Goal: Communication & Community: Answer question/provide support

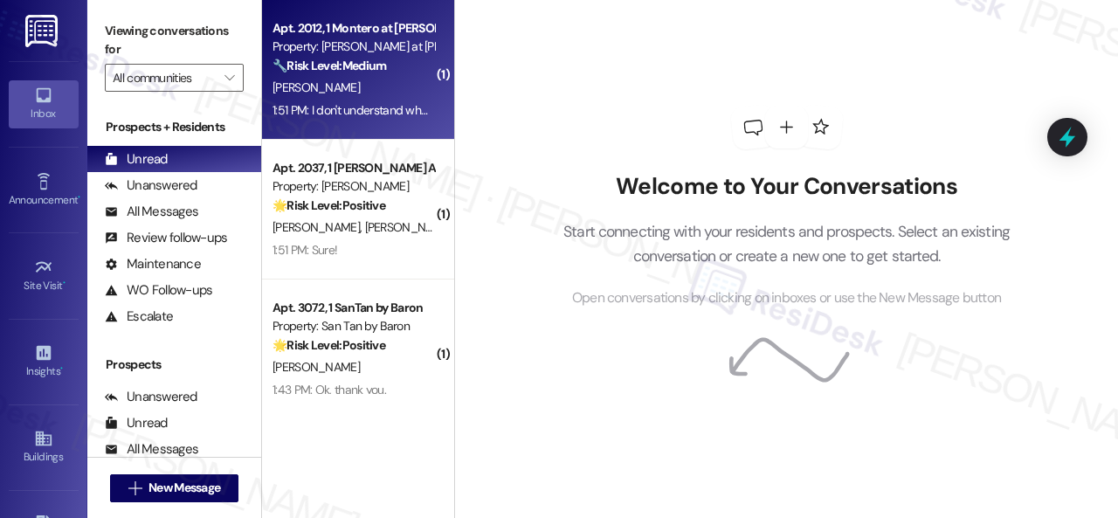
click at [379, 85] on div "[PERSON_NAME]" at bounding box center [353, 88] width 165 height 22
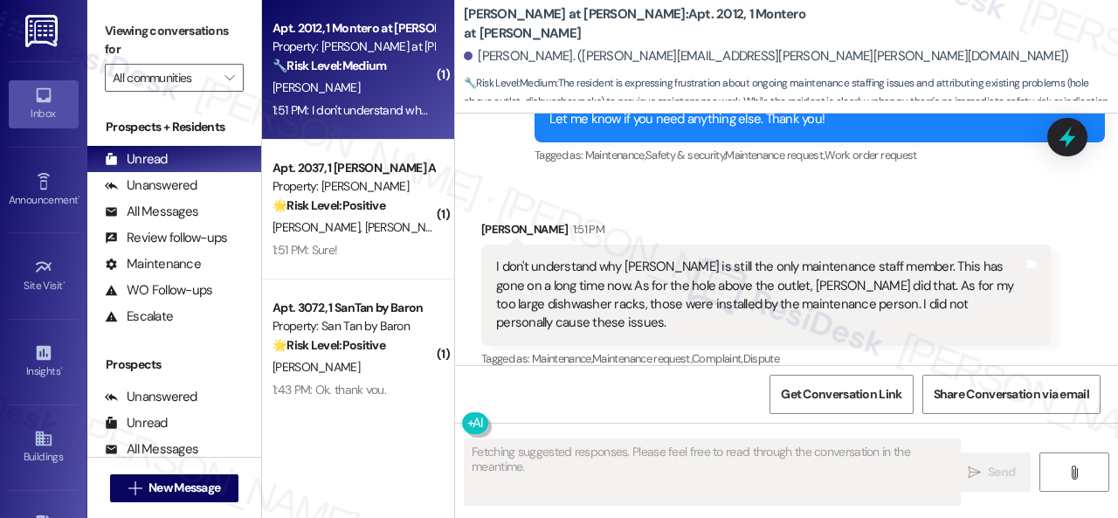
scroll to position [2301, 0]
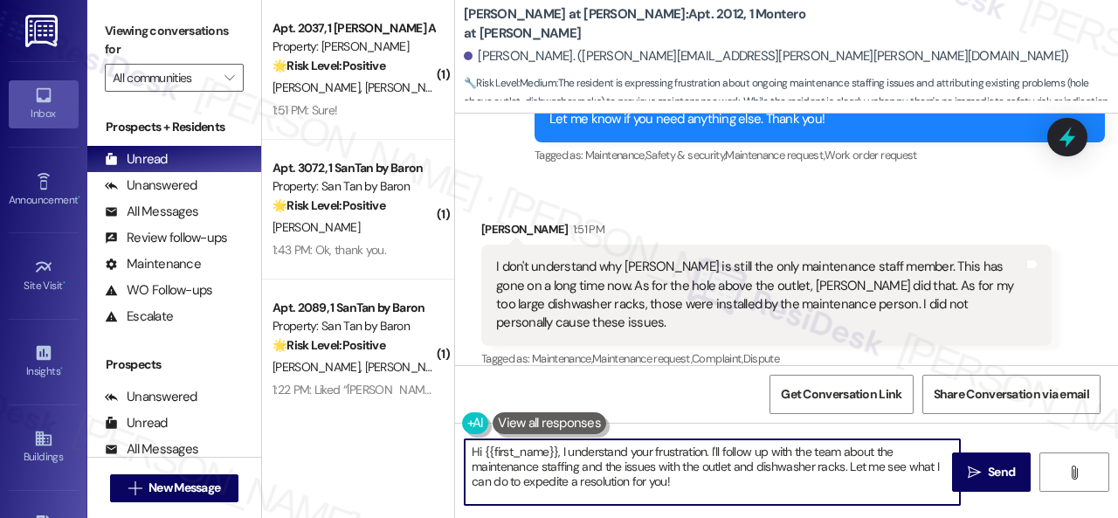
drag, startPoint x: 470, startPoint y: 451, endPoint x: 764, endPoint y: 513, distance: 300.0
click at [779, 517] on html "Inbox Go to Inbox Announcement • Send A Text Announcement Site Visit • Go to Si…" at bounding box center [559, 259] width 1118 height 518
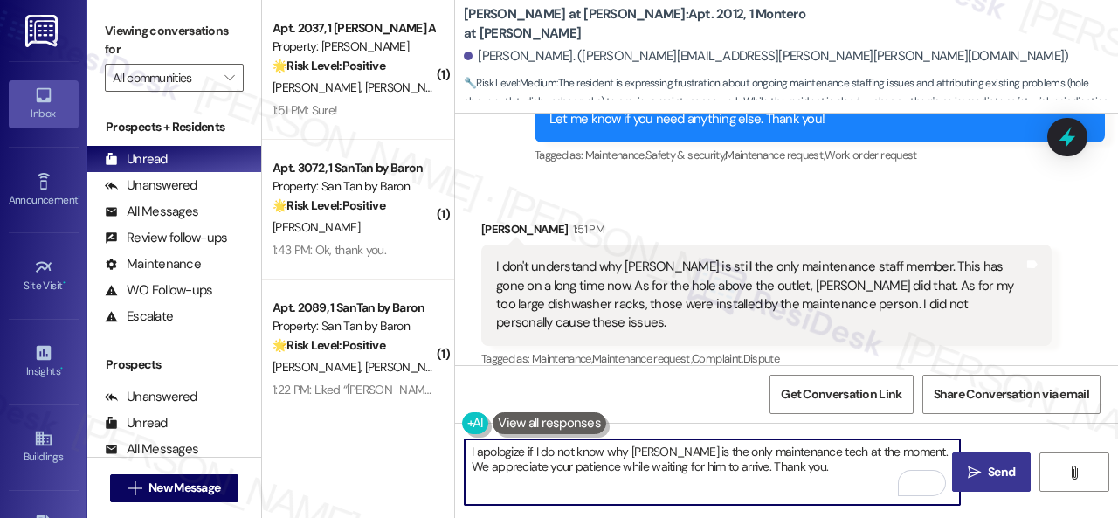
type textarea "I apologize if I do not know why [PERSON_NAME] is the only maintenance tech at …"
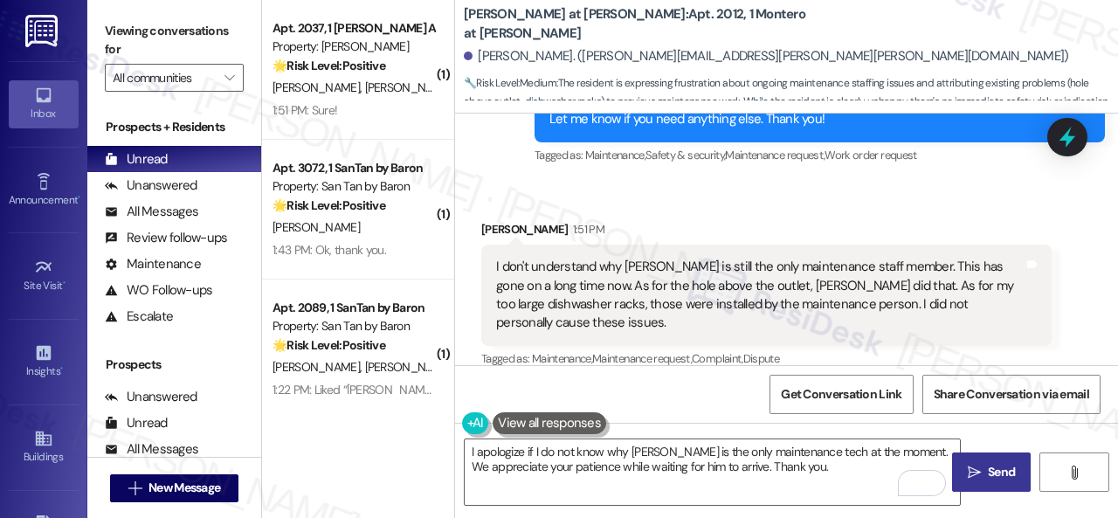
click at [985, 473] on span "Send" at bounding box center [1002, 472] width 34 height 18
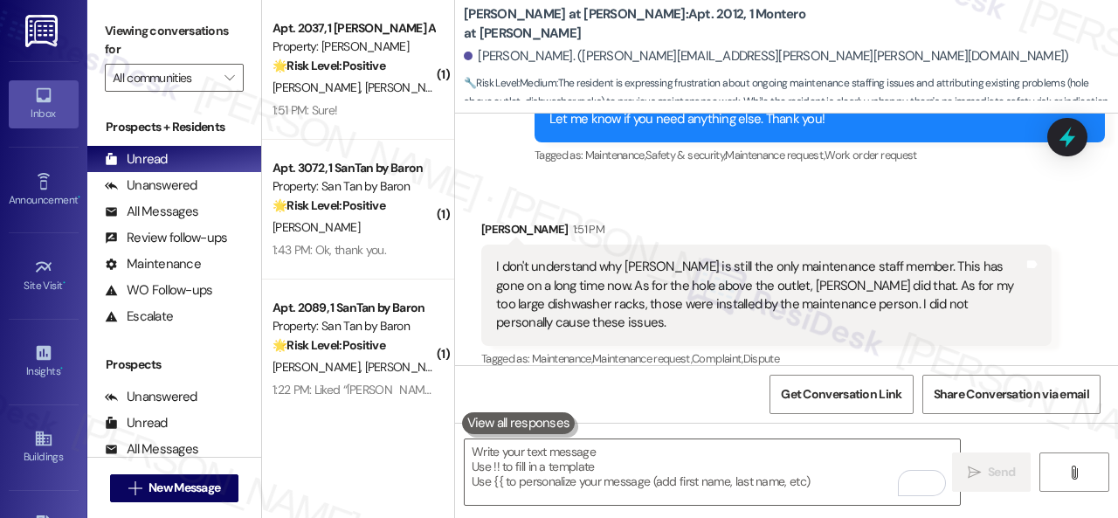
scroll to position [2300, 0]
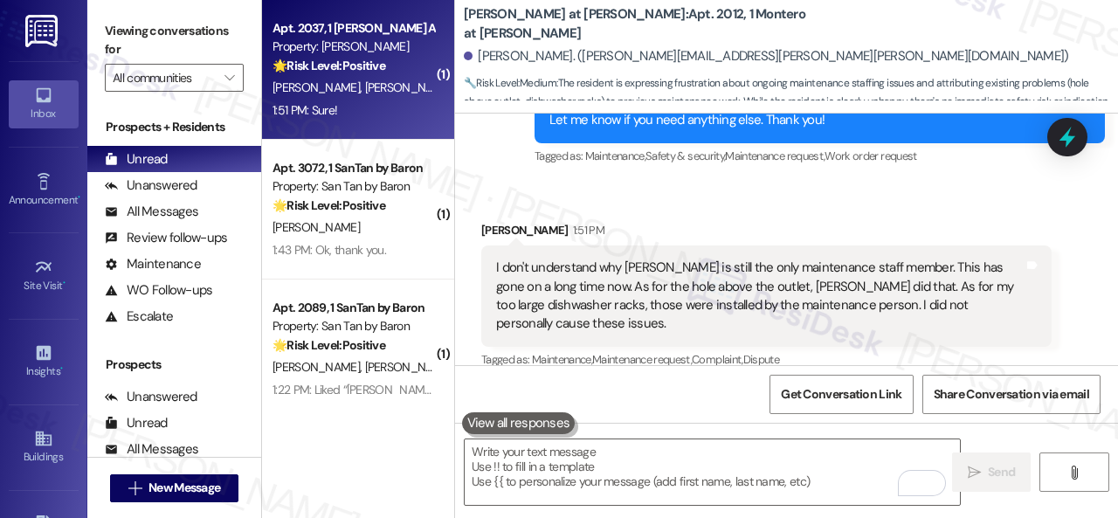
click at [377, 107] on div "1:51 PM: Sure! 1:51 PM: Sure!" at bounding box center [353, 111] width 165 height 22
type textarea "Fetching suggested responses. Please feel free to read through the conversation…"
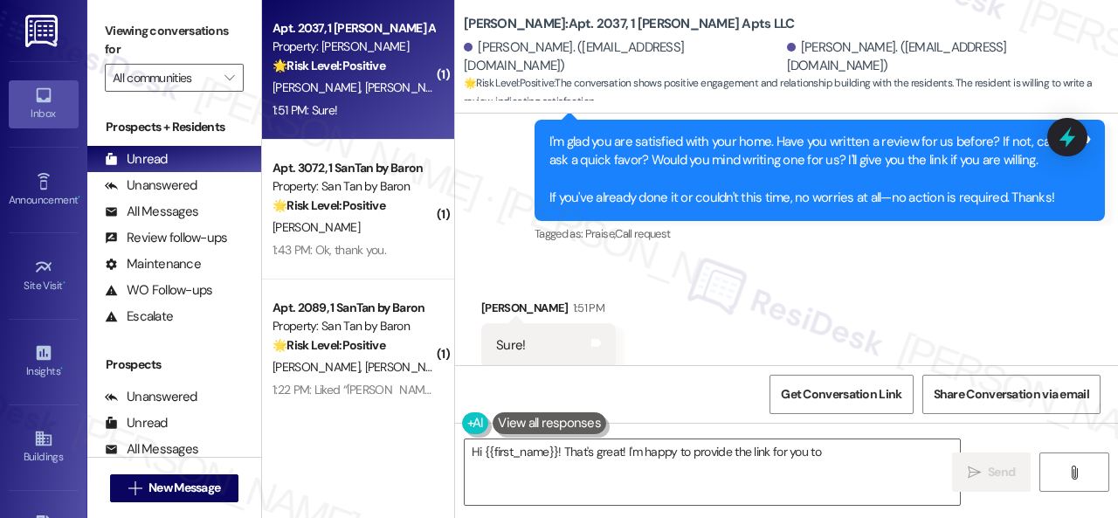
scroll to position [1225, 0]
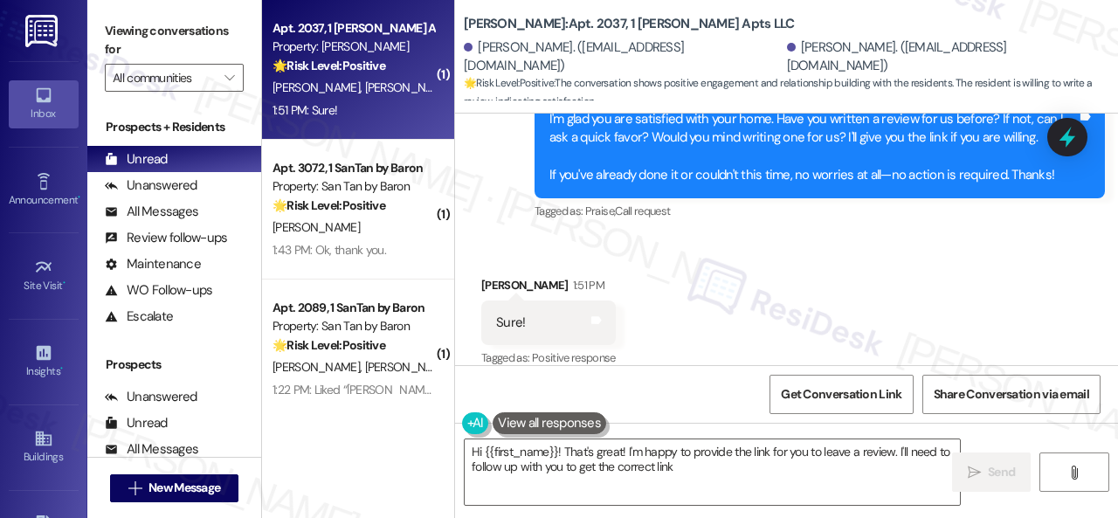
type textarea "Hi {{first_name}}! That's great! I'm happy to provide the link for you to leave…"
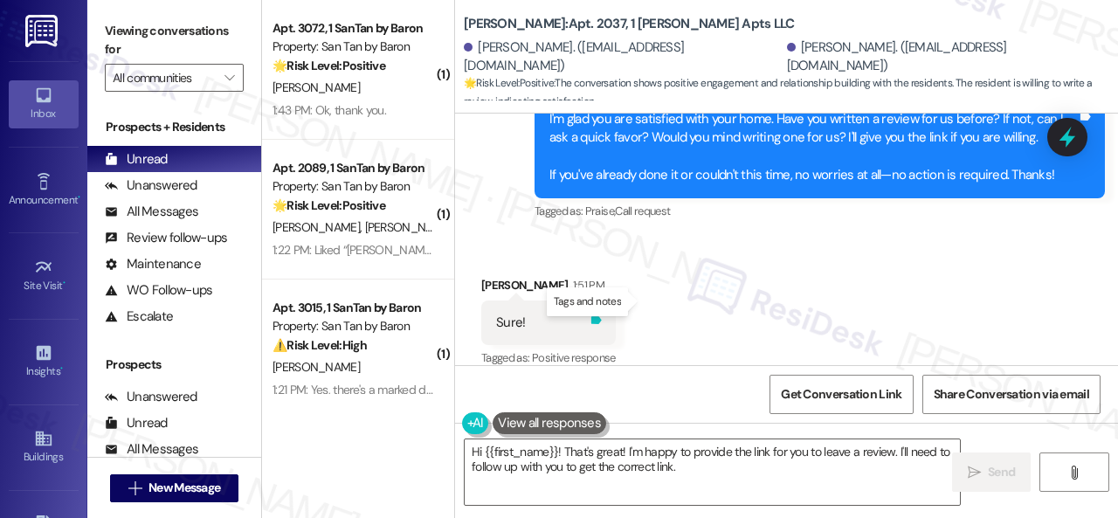
click at [602, 316] on icon at bounding box center [596, 320] width 10 height 8
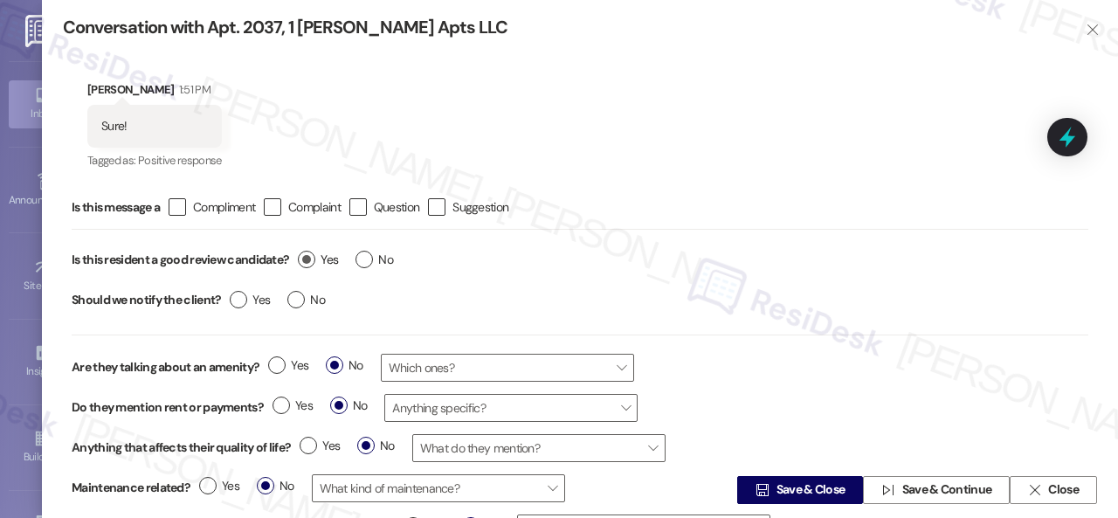
click at [309, 259] on label "Yes" at bounding box center [318, 260] width 40 height 18
click at [309, 259] on input "Yes" at bounding box center [318, 262] width 40 height 23
radio input "true"
click at [779, 488] on span "Save & Close" at bounding box center [811, 490] width 69 height 18
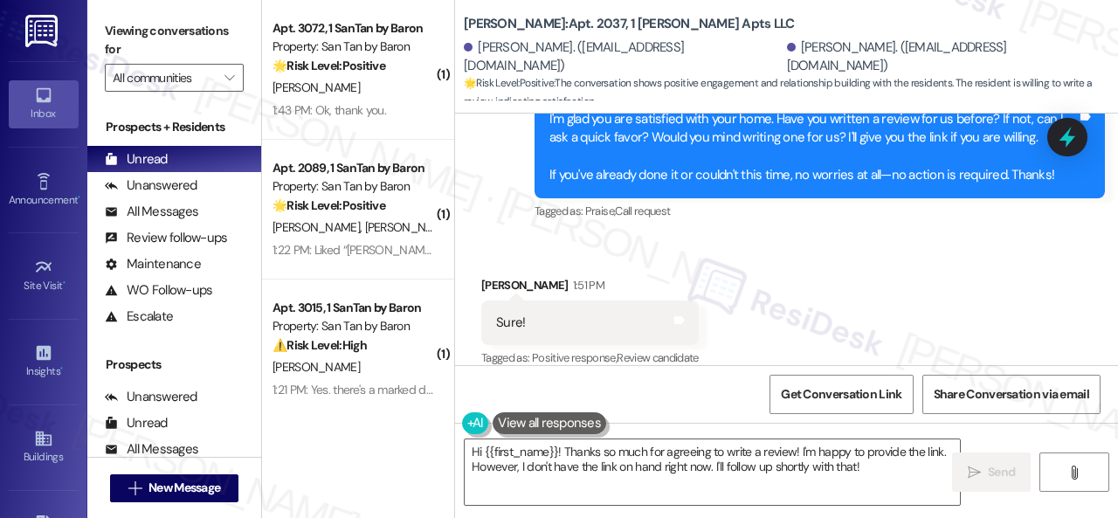
click at [501, 237] on div "Received via SMS [PERSON_NAME] 1:51 PM Sure! Tags and notes Tagged as: Positive…" at bounding box center [786, 311] width 663 height 148
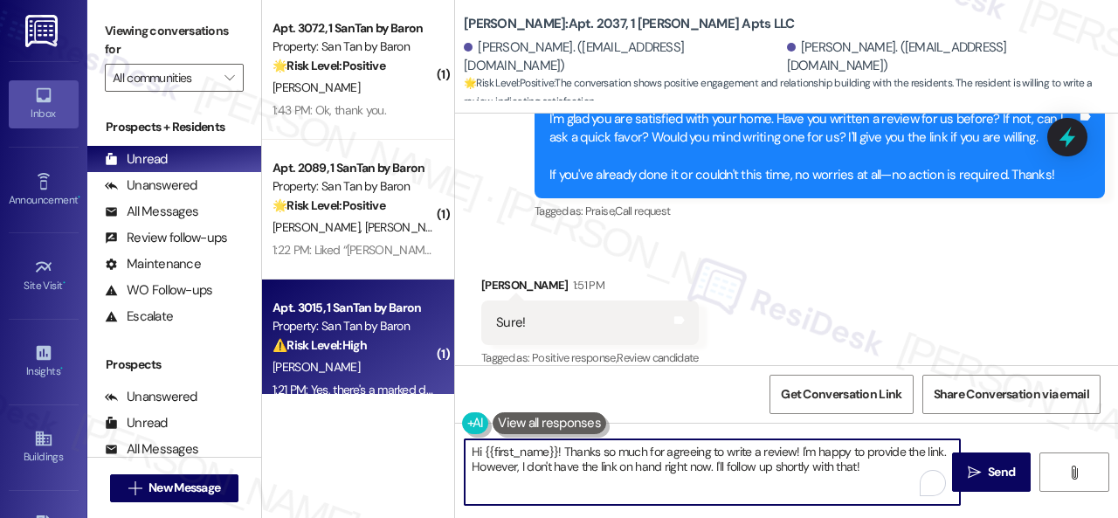
drag, startPoint x: 893, startPoint y: 470, endPoint x: 297, endPoint y: 366, distance: 604.8
click at [297, 366] on div "( 1 ) Apt. 3072, 1 SanTan by Baron Property: San Tan by Baron 🌟 Risk Level: Pos…" at bounding box center [690, 259] width 856 height 518
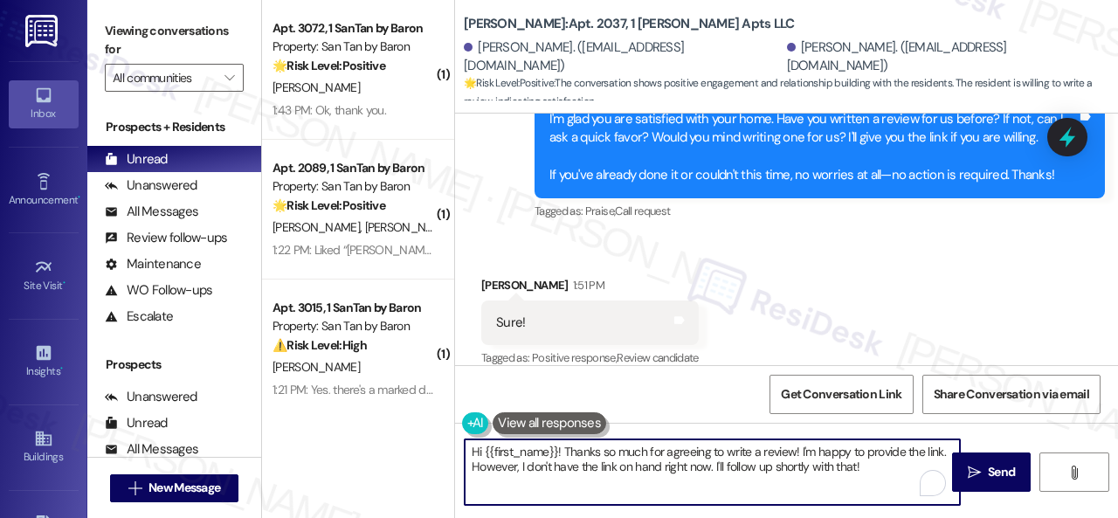
paste textarea "Thank you so much! It means a lot to us! Please take a moment to write a review…"
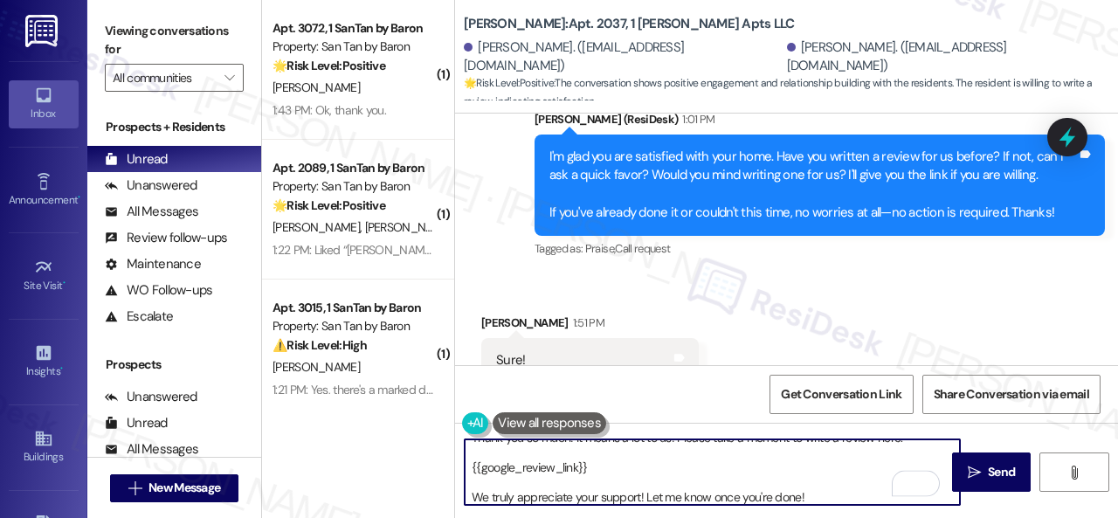
scroll to position [1226, 0]
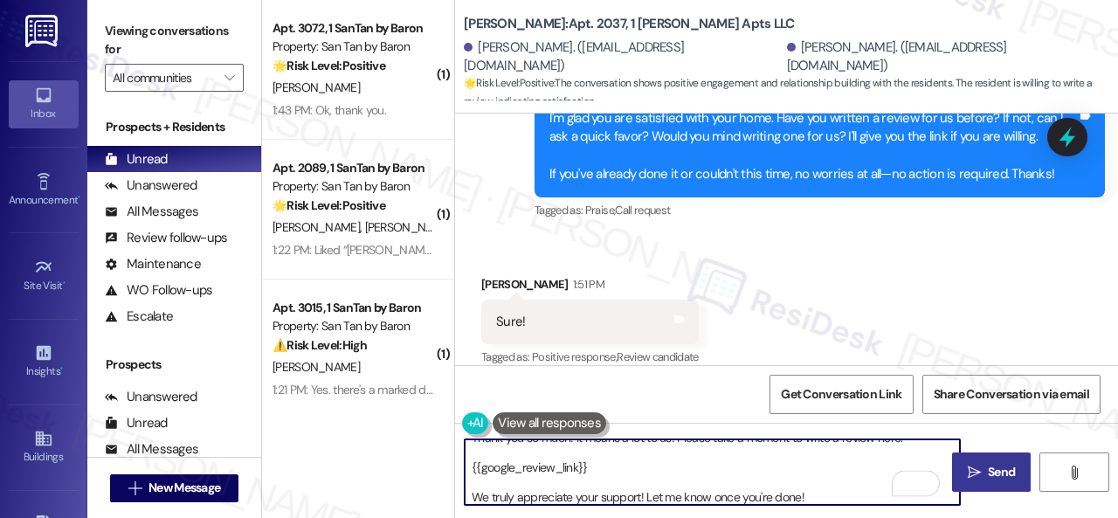
type textarea "Thank you so much! It means a lot to us! Please take a moment to write a review…"
click at [997, 482] on button " Send" at bounding box center [991, 472] width 79 height 39
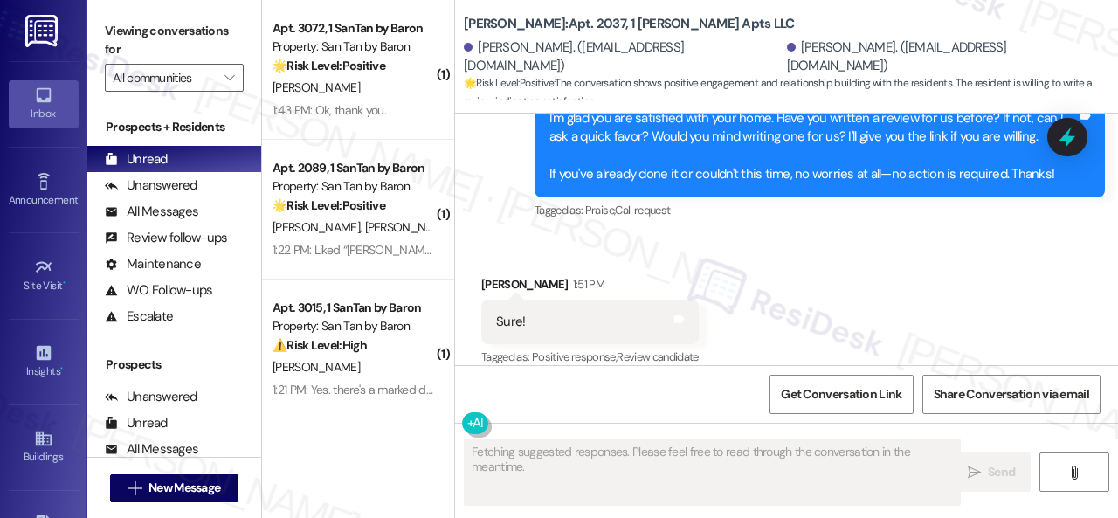
scroll to position [1225, 0]
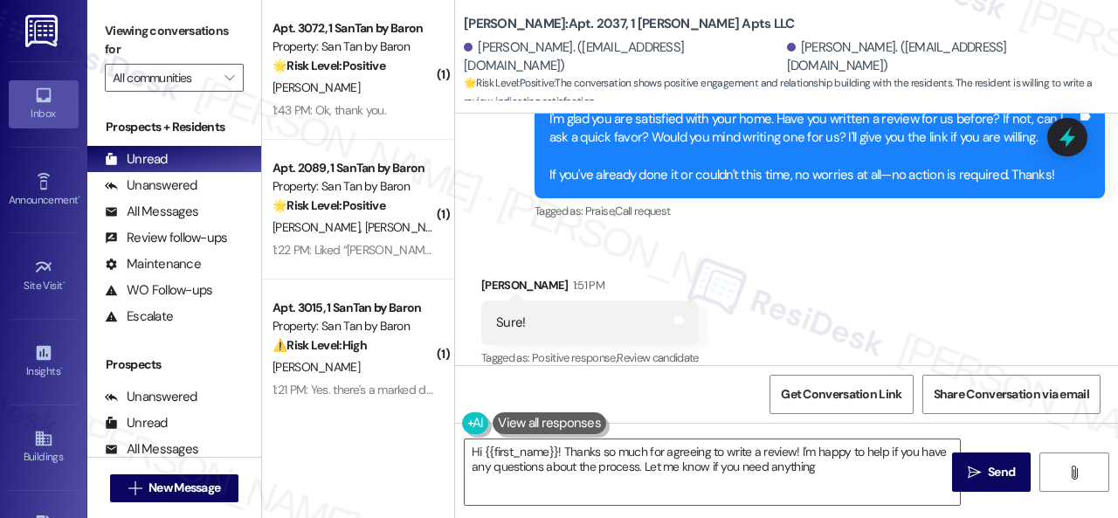
type textarea "Hi {{first_name}}! Thanks so much for agreeing to write a review! I'm happy to …"
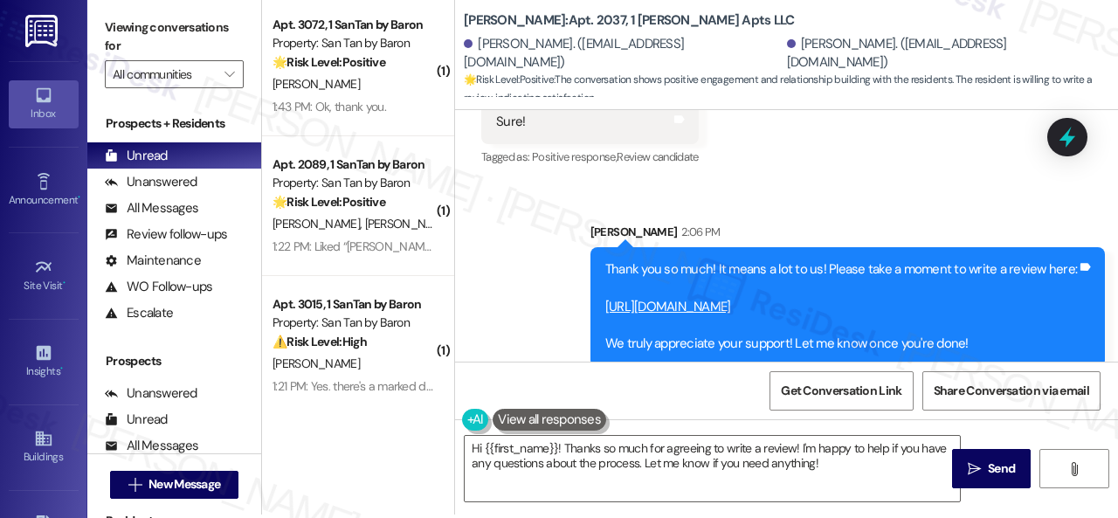
scroll to position [5, 0]
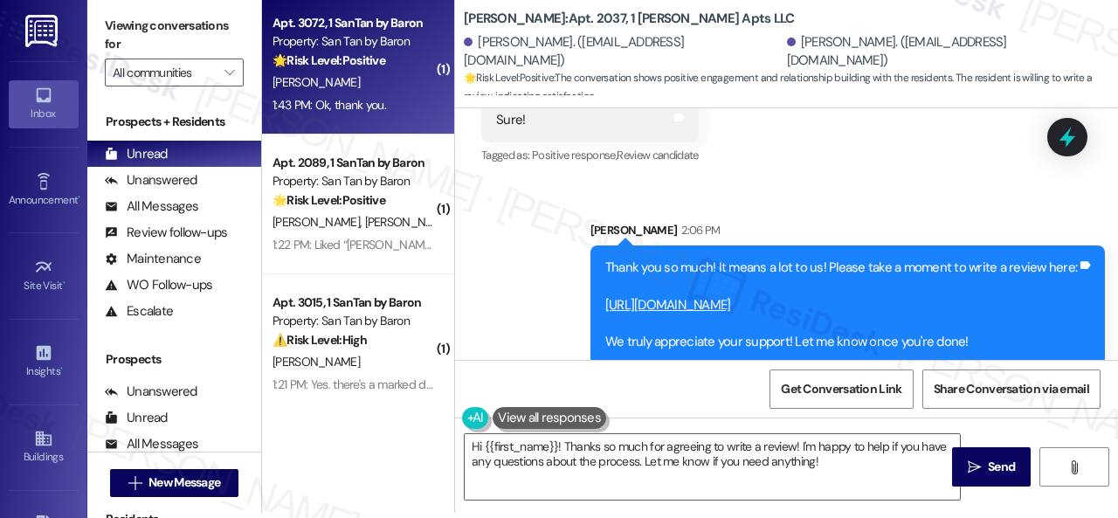
click at [376, 87] on div "[PERSON_NAME]" at bounding box center [353, 83] width 165 height 22
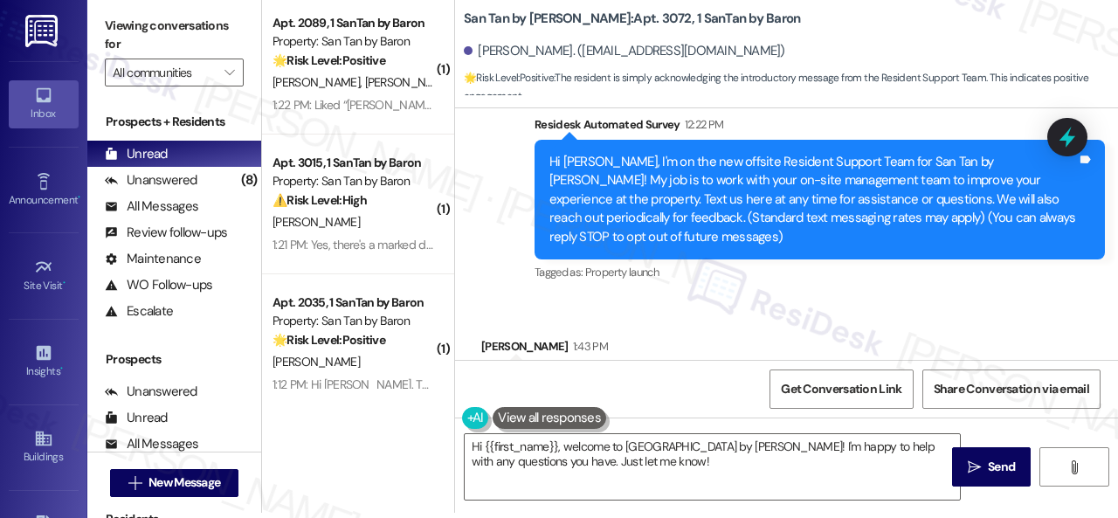
scroll to position [236, 0]
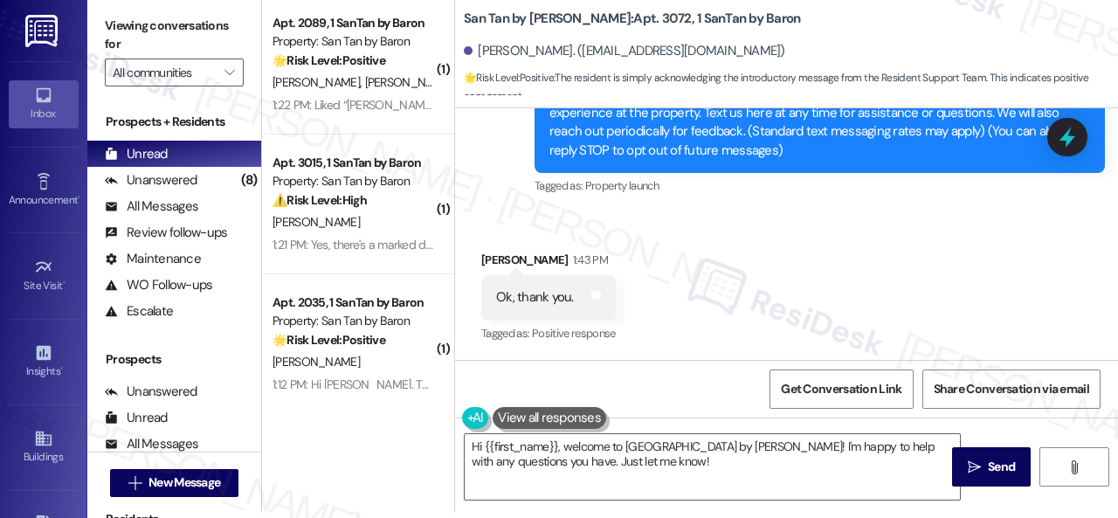
drag, startPoint x: 619, startPoint y: 472, endPoint x: 301, endPoint y: 392, distance: 328.6
click at [372, 403] on div "( 1 ) Apt. 2089, 1 SanTan by Baron Property: San Tan by Baron 🌟 Risk Level: Pos…" at bounding box center [690, 254] width 856 height 518
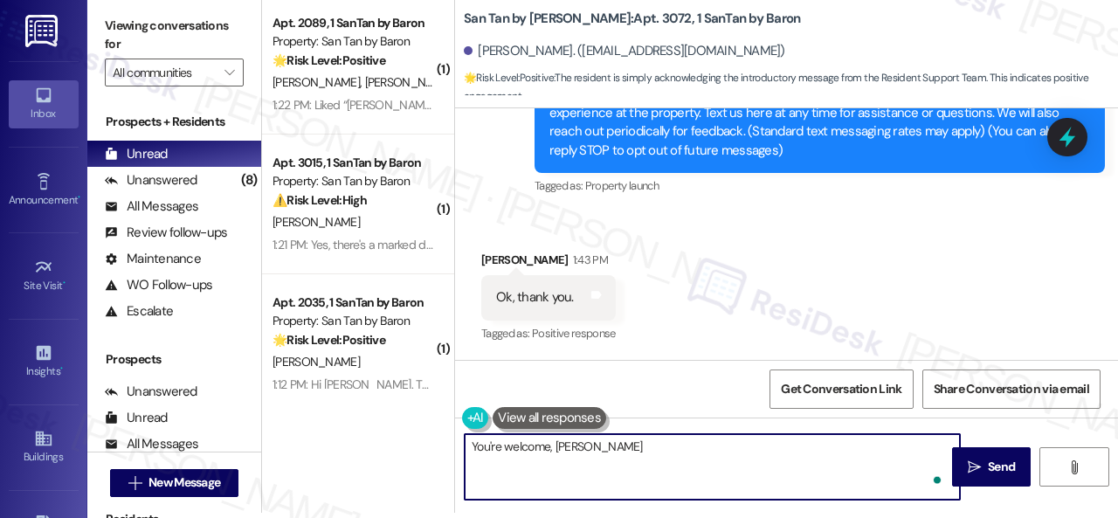
type textarea "You're welcome, [PERSON_NAME]!"
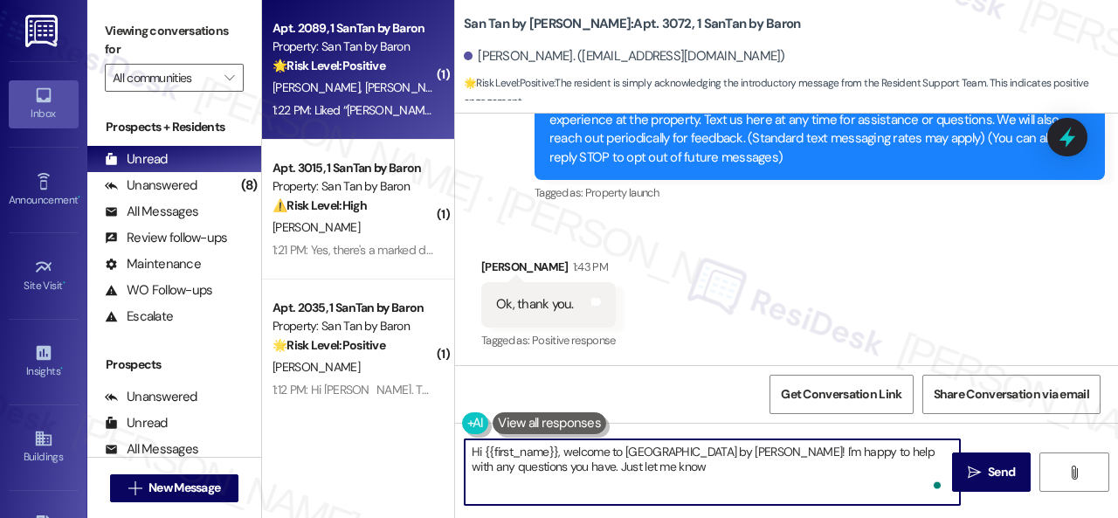
type textarea "Hi {{first_name}}, welcome to [GEOGRAPHIC_DATA] by [PERSON_NAME]! I'm happy to …"
click at [384, 93] on div "[PERSON_NAME] [PERSON_NAME]" at bounding box center [353, 88] width 165 height 22
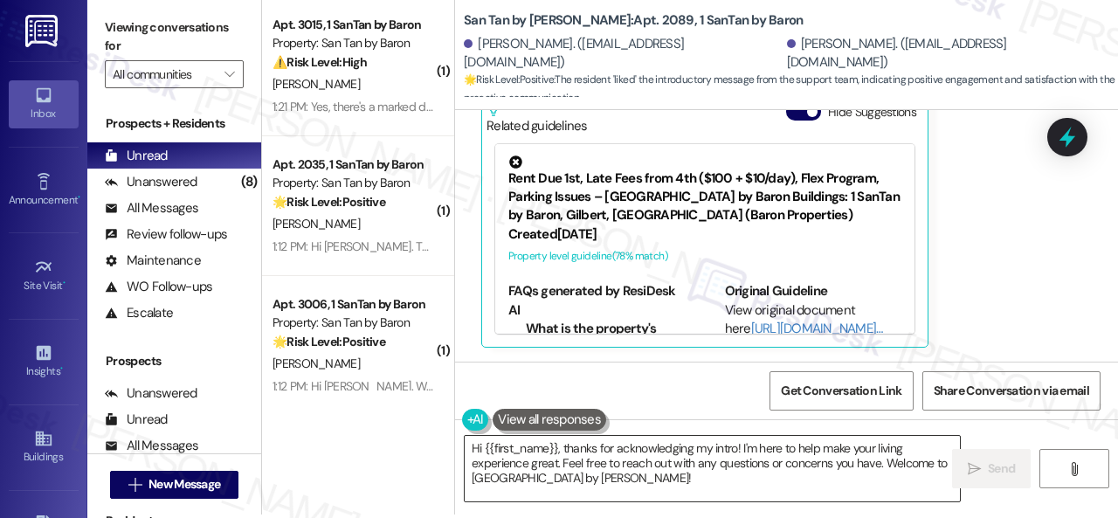
scroll to position [5, 0]
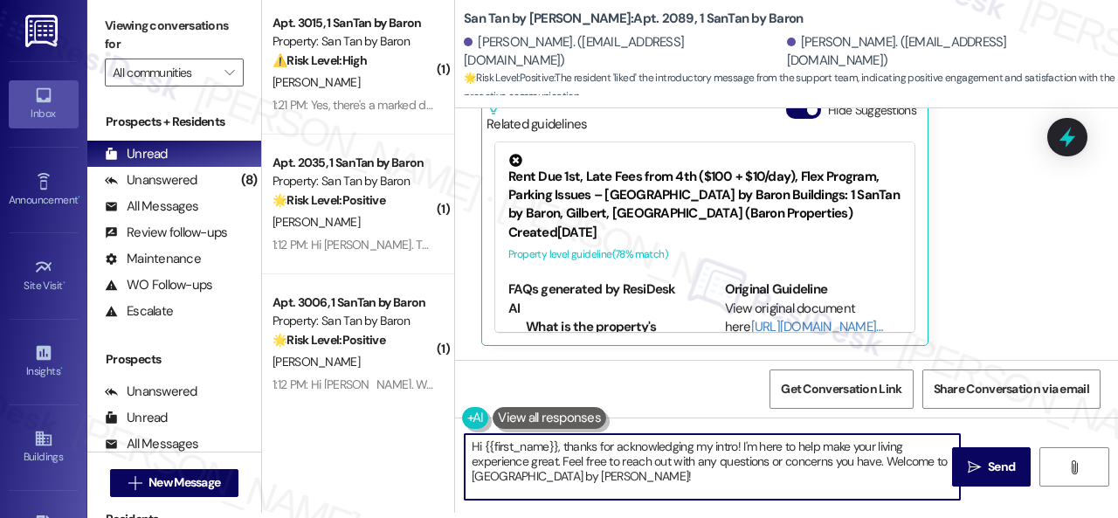
drag, startPoint x: 500, startPoint y: 439, endPoint x: 409, endPoint y: 418, distance: 93.2
click at [409, 418] on div "( 1 ) Apt. 3015, 1 SanTan by Baron Property: San Tan by Baron ⚠️ Risk Level: Hi…" at bounding box center [690, 254] width 856 height 518
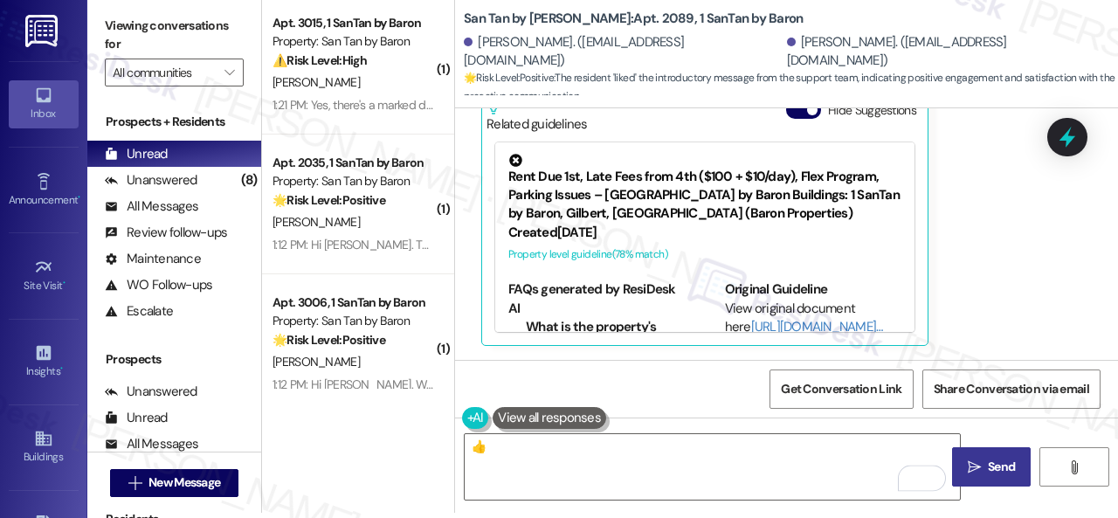
click at [989, 471] on span "Send" at bounding box center [1001, 467] width 27 height 18
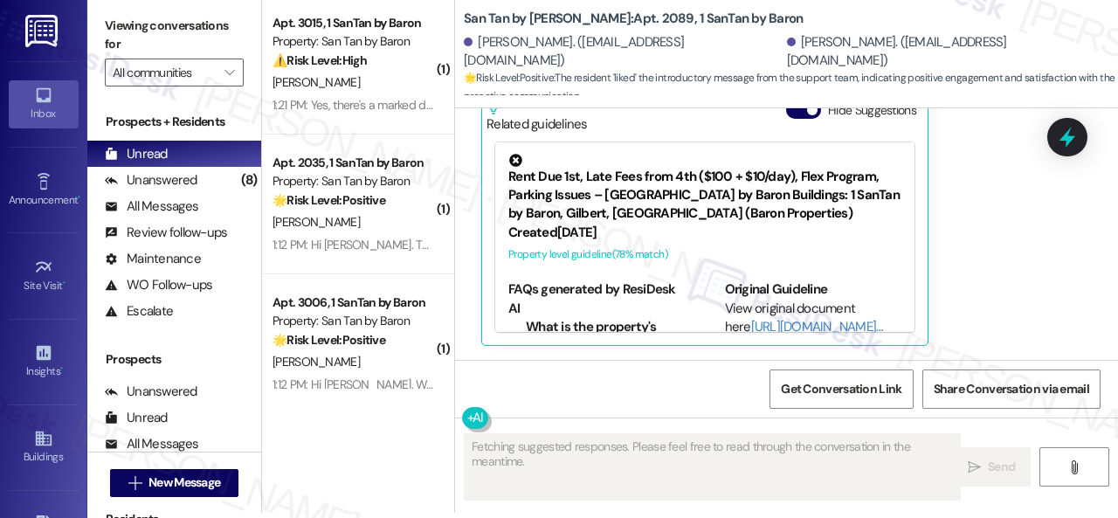
scroll to position [568, 0]
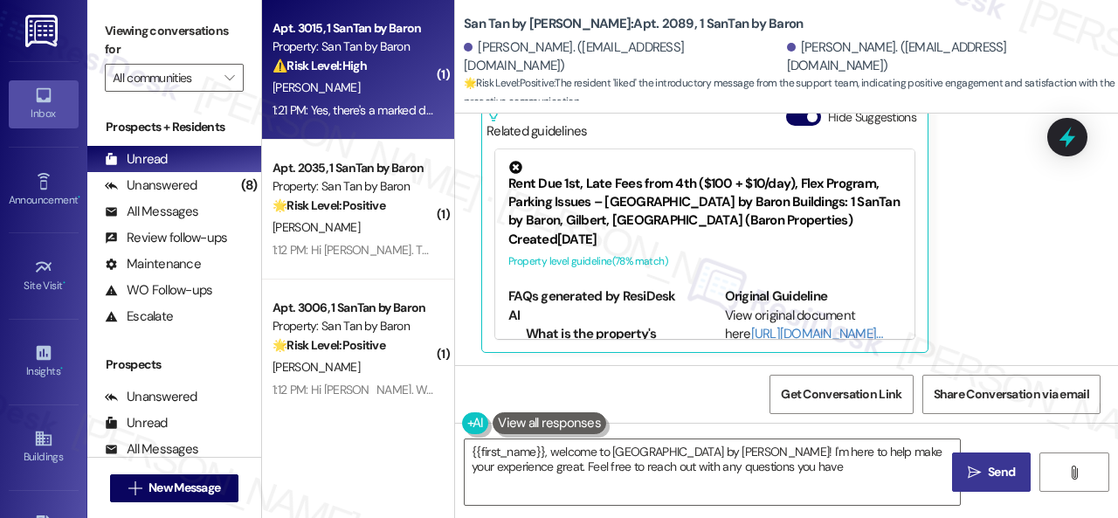
type textarea "{{first_name}}, welcome to [GEOGRAPHIC_DATA] by [PERSON_NAME]! I'm here to help…"
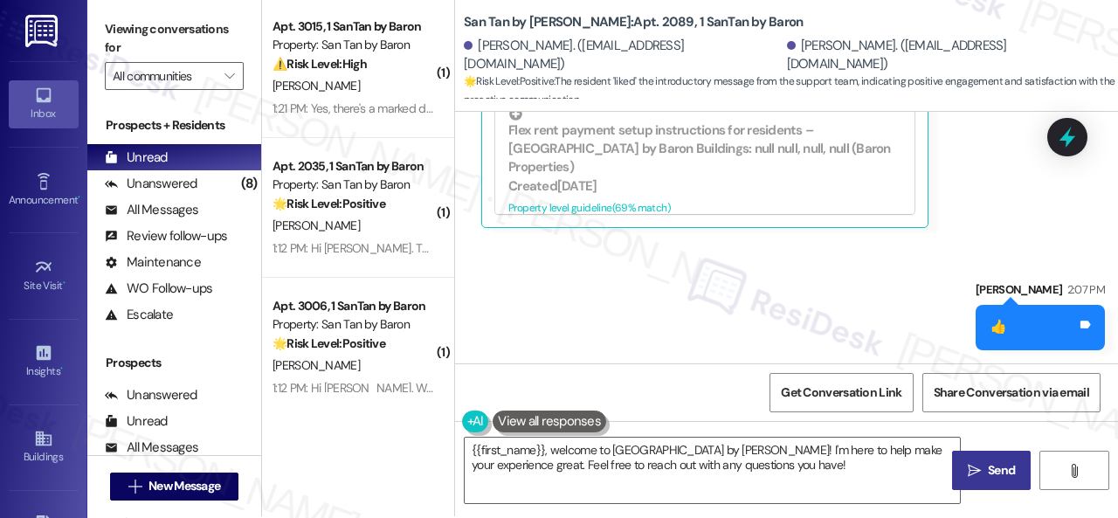
scroll to position [5, 0]
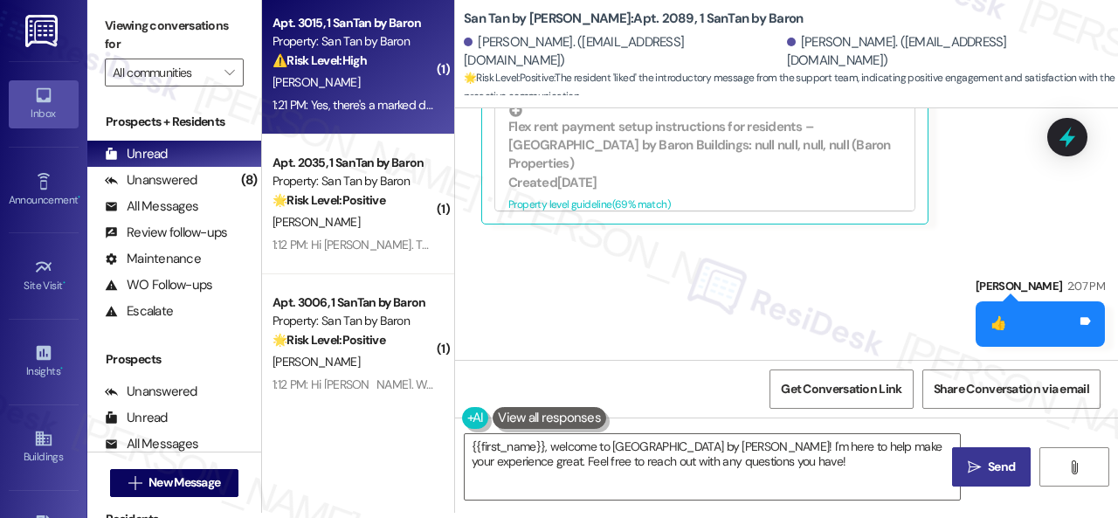
click at [375, 86] on div "[PERSON_NAME]" at bounding box center [353, 83] width 165 height 22
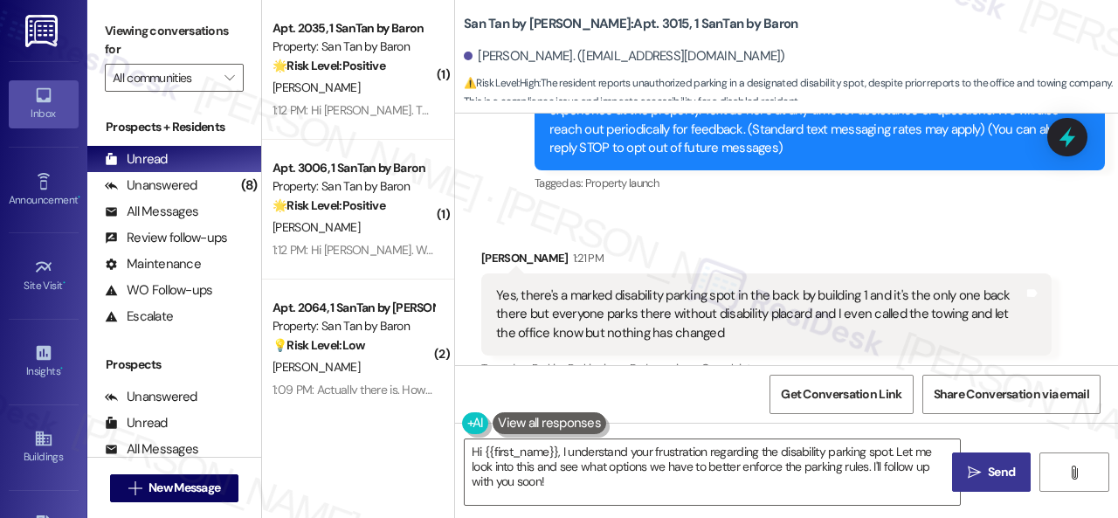
scroll to position [303, 0]
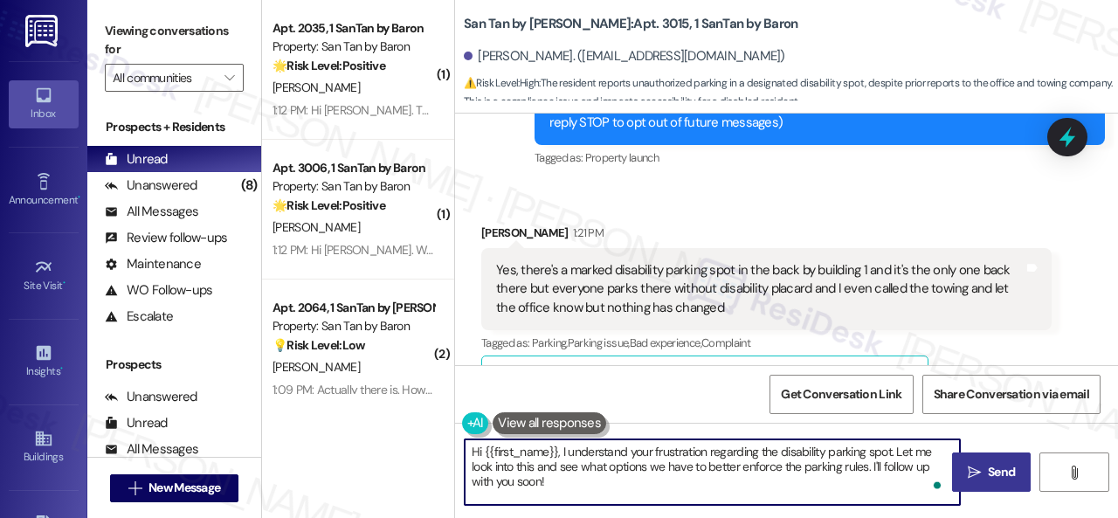
drag, startPoint x: 893, startPoint y: 455, endPoint x: 890, endPoint y: 487, distance: 31.6
click at [890, 487] on textarea "Hi {{first_name}}, I understand your frustration regarding the disability parki…" at bounding box center [712, 472] width 495 height 66
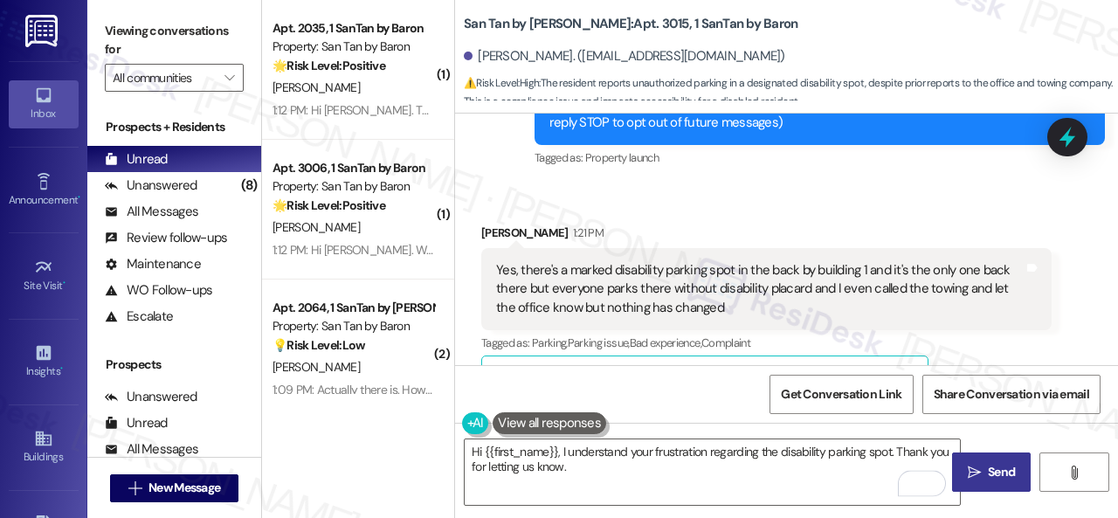
drag, startPoint x: 472, startPoint y: 385, endPoint x: 490, endPoint y: 404, distance: 25.9
click at [472, 385] on div "Get Conversation Link Share Conversation via email" at bounding box center [786, 394] width 663 height 58
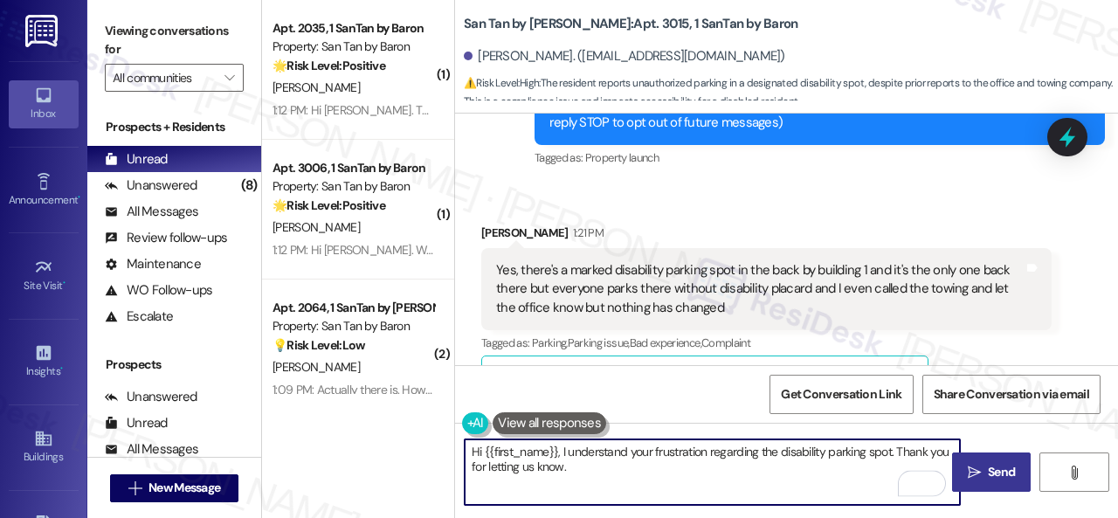
click at [598, 464] on textarea "Hi {{first_name}}, I understand your frustration regarding the disability parki…" at bounding box center [712, 472] width 495 height 66
drag, startPoint x: 896, startPoint y: 452, endPoint x: 568, endPoint y: 474, distance: 329.2
click at [568, 474] on textarea "Hi {{first_name}}, I understand your frustration regarding the disability parki…" at bounding box center [712, 472] width 495 height 66
click at [776, 467] on textarea "Hi {{first_name}}, I understand your frustration regarding the disability parki…" at bounding box center [712, 472] width 495 height 66
paste textarea "Thank you for letting us know."
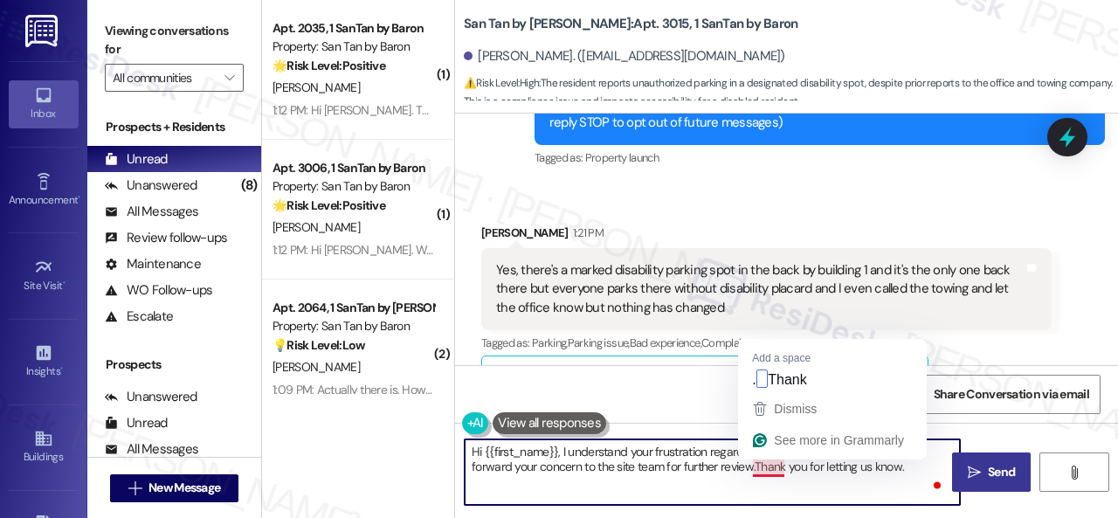
click at [755, 466] on textarea "Hi {{first_name}}, I understand your frustration regarding the disability parki…" at bounding box center [712, 472] width 495 height 66
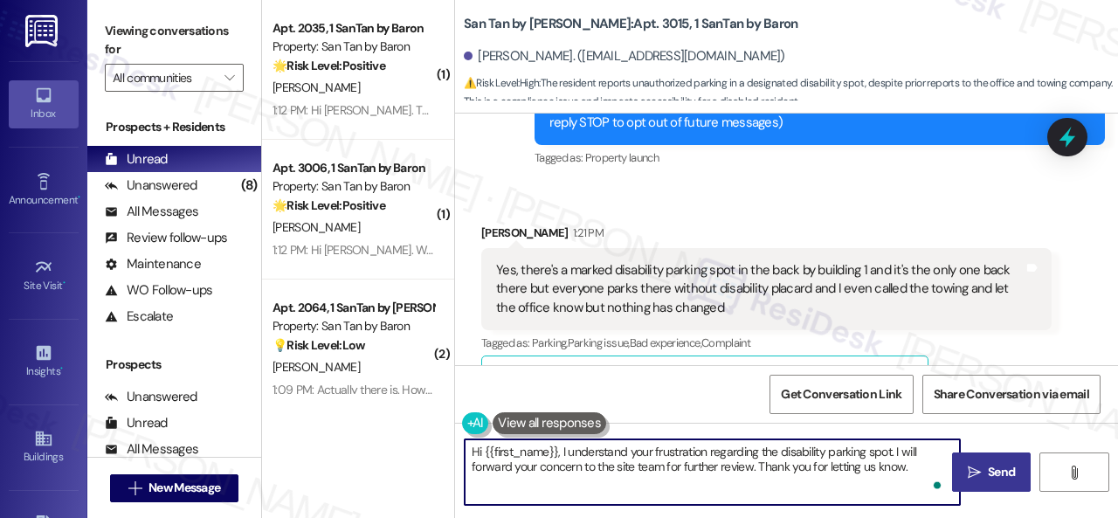
click at [913, 471] on textarea "Hi {{first_name}}, I understand your frustration regarding the disability parki…" at bounding box center [712, 472] width 495 height 66
type textarea "Hi {{first_name}}, I understand your frustration regarding the disability parki…"
click at [973, 478] on icon "" at bounding box center [974, 473] width 13 height 14
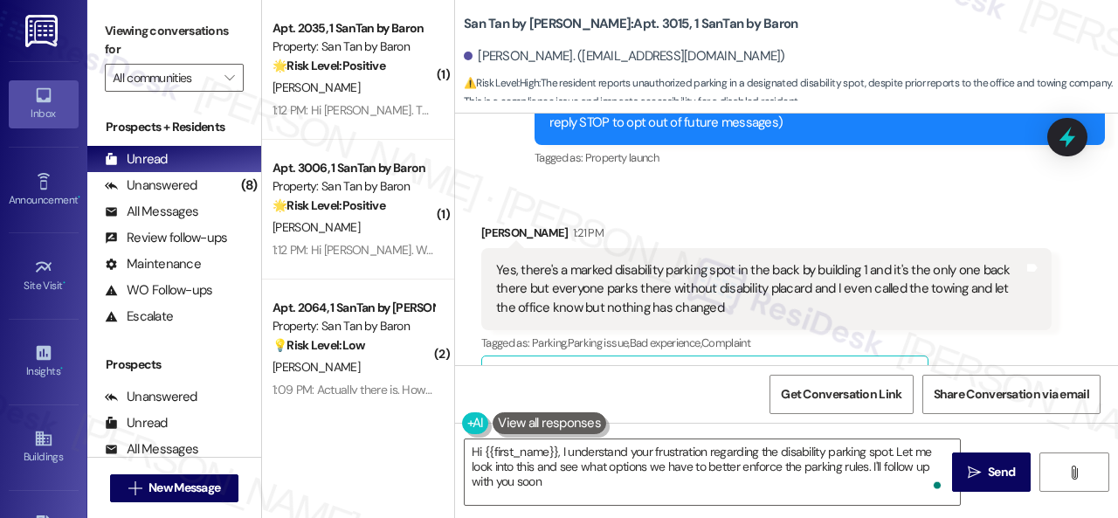
type textarea "Hi {{first_name}}, I understand your frustration regarding the disability parki…"
drag, startPoint x: 612, startPoint y: 278, endPoint x: 729, endPoint y: 268, distance: 118.3
click at [729, 268] on div "Yes, there's a marked disability parking spot in the back by building 1 and it'…" at bounding box center [760, 289] width 528 height 56
copy div "disability parking spot"
click at [704, 195] on div "Received via SMS [PERSON_NAME] 1:21 PM Yes, there's a marked disability parking…" at bounding box center [786, 406] width 663 height 444
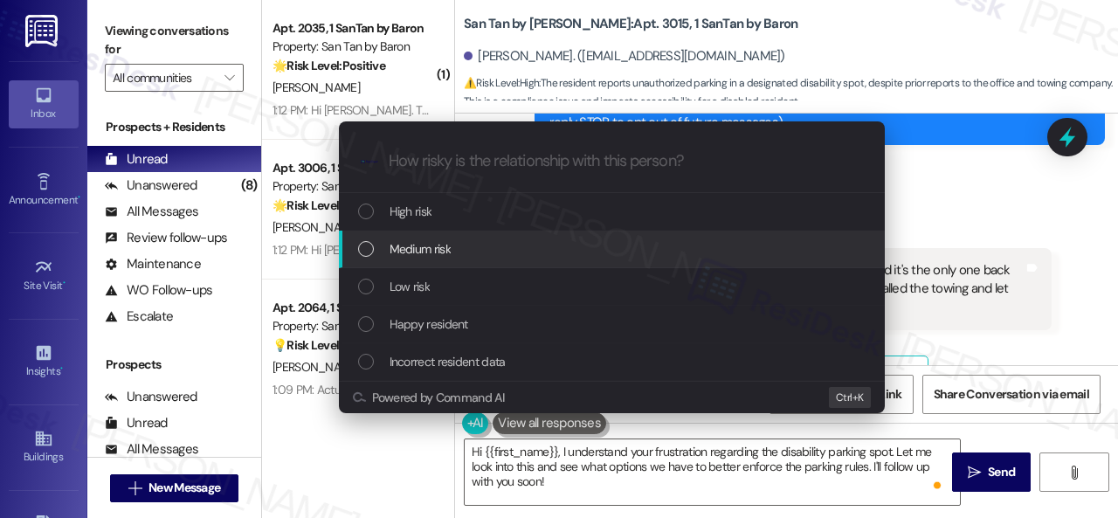
click at [398, 247] on span "Medium risk" at bounding box center [420, 248] width 61 height 19
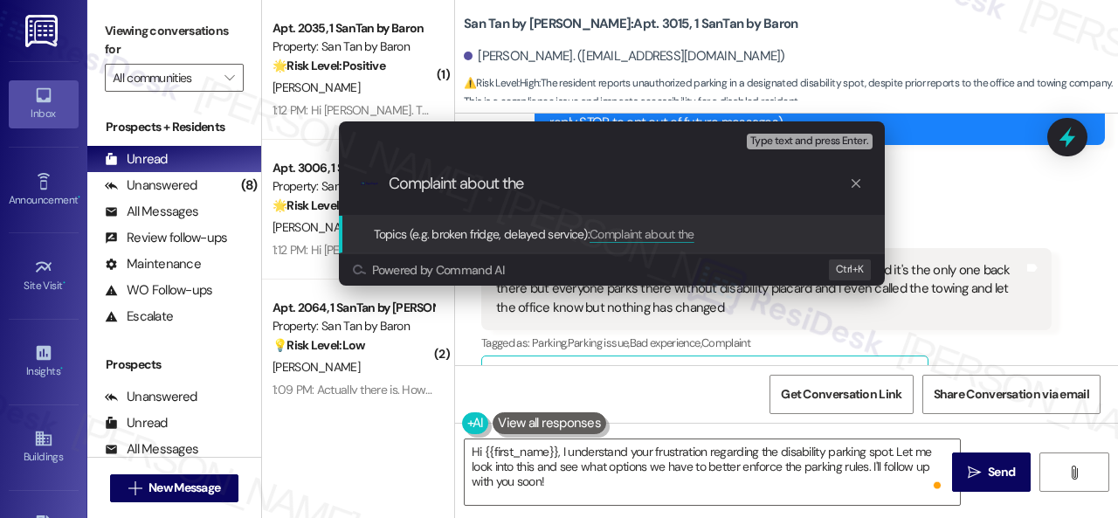
paste input "disability parking spot"
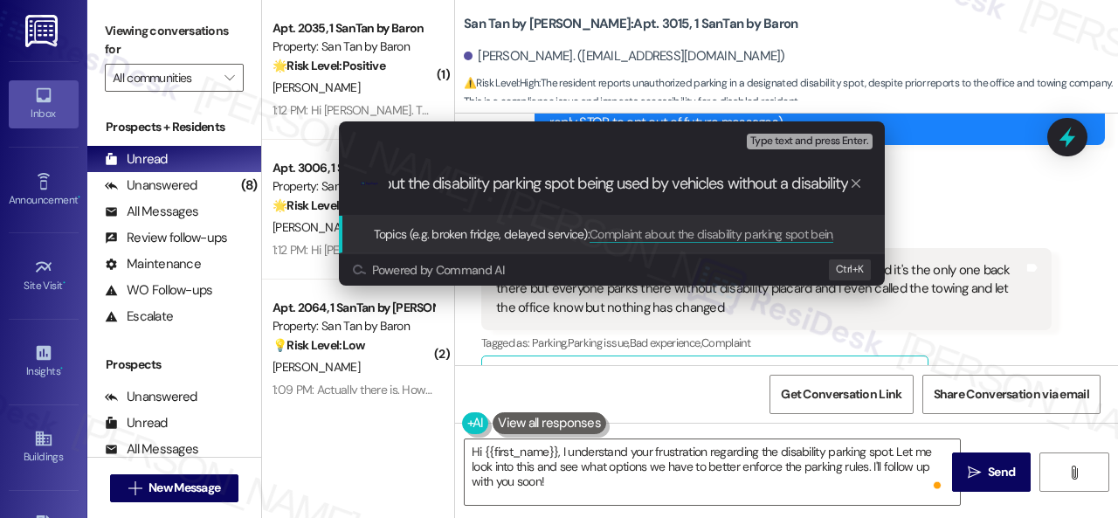
scroll to position [0, 108]
type input "Complaint about the disability parking spot being used by vehicles without a di…"
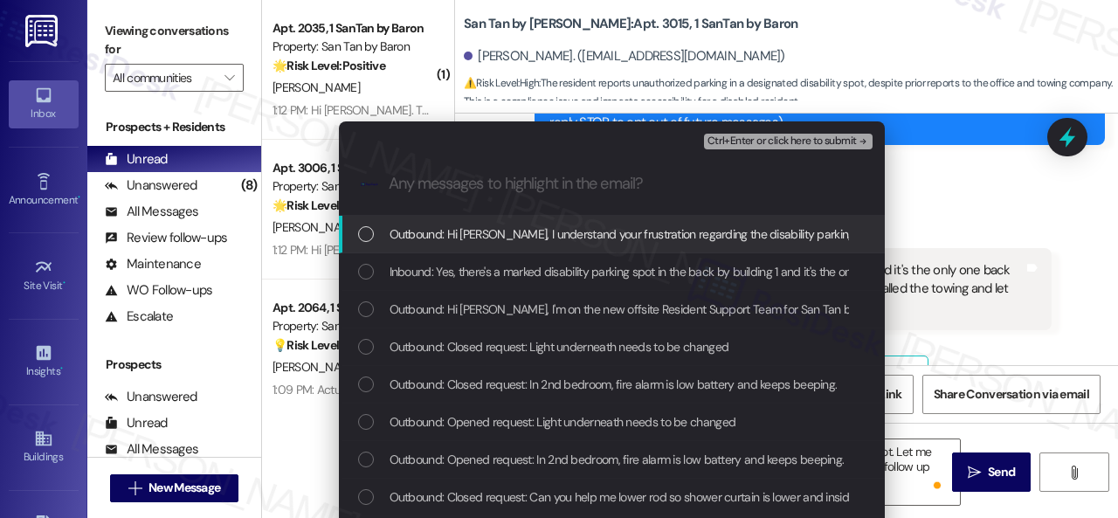
scroll to position [0, 0]
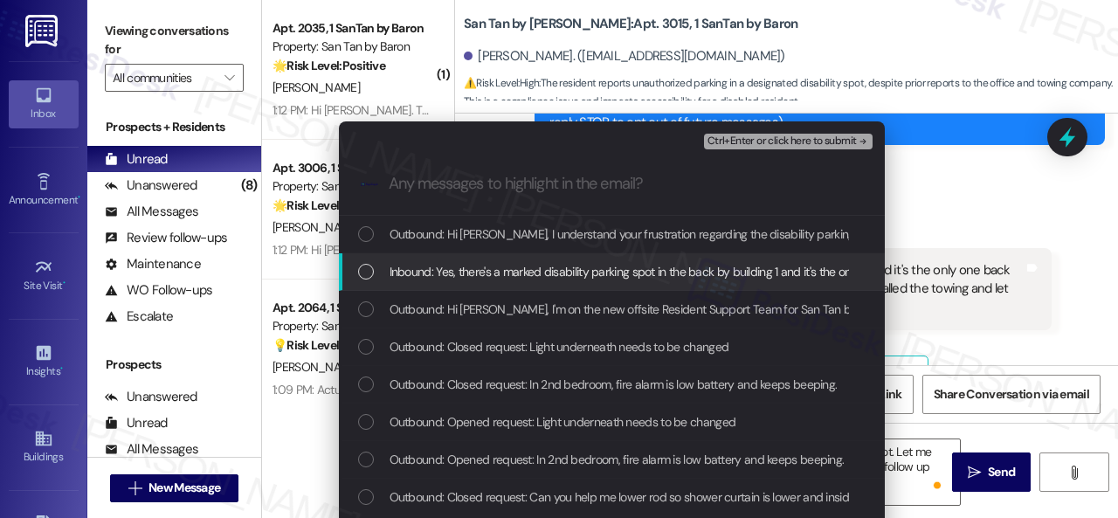
click at [491, 258] on div "Inbound: Yes, there's a marked disability parking spot in the back by building …" at bounding box center [612, 272] width 546 height 38
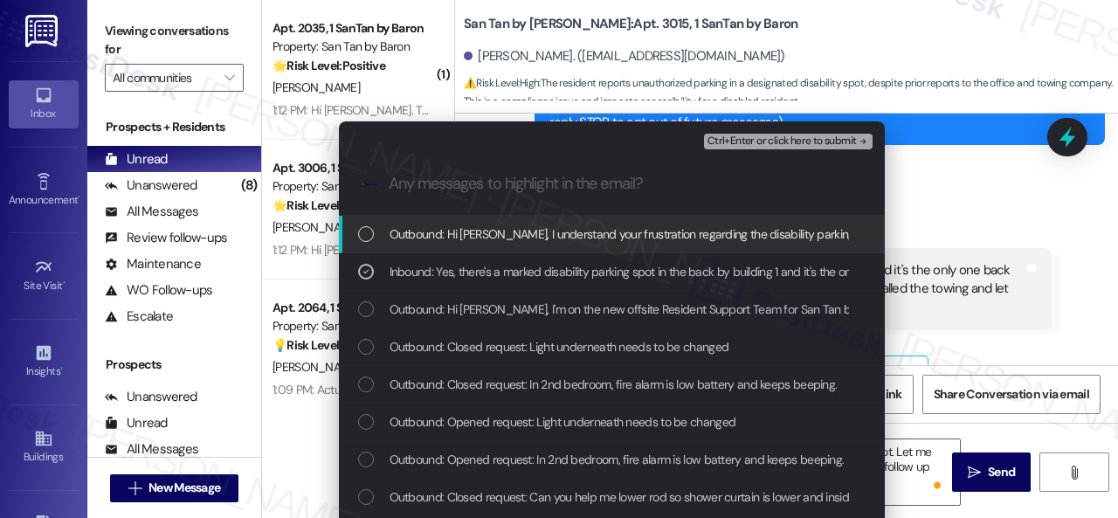
click at [722, 141] on span "Ctrl+Enter or click here to submit" at bounding box center [782, 141] width 149 height 12
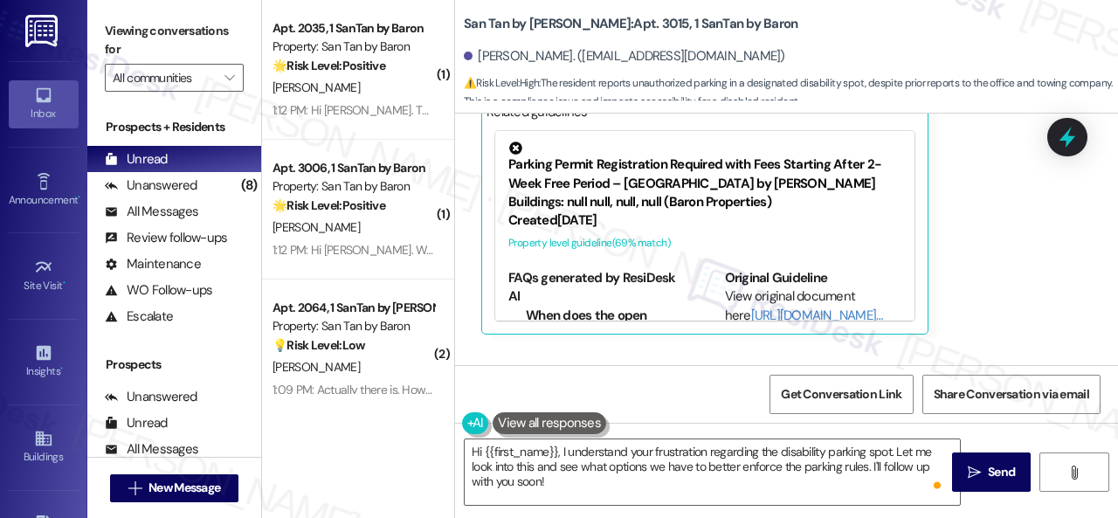
scroll to position [732, 0]
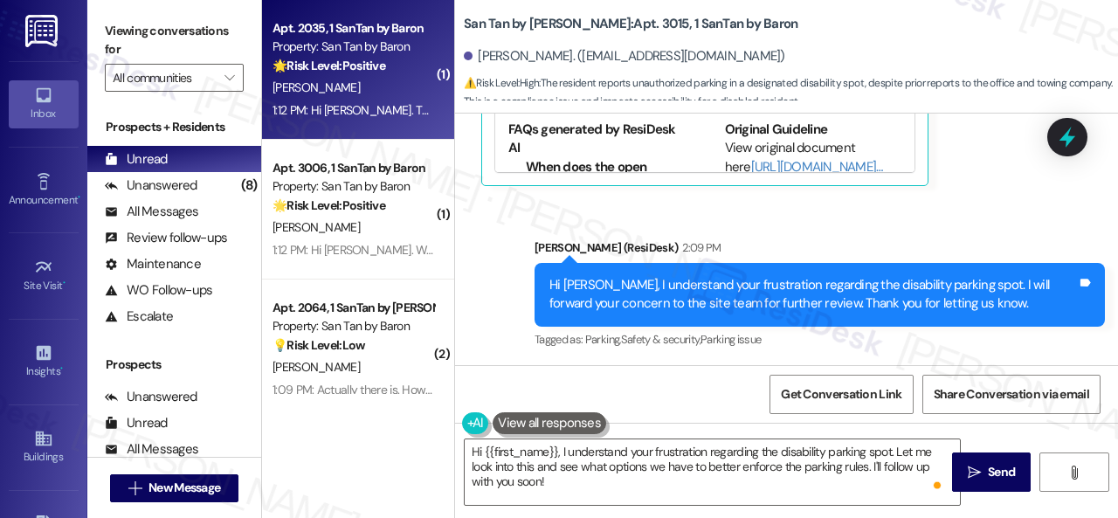
click at [397, 92] on div "[PERSON_NAME]" at bounding box center [353, 88] width 165 height 22
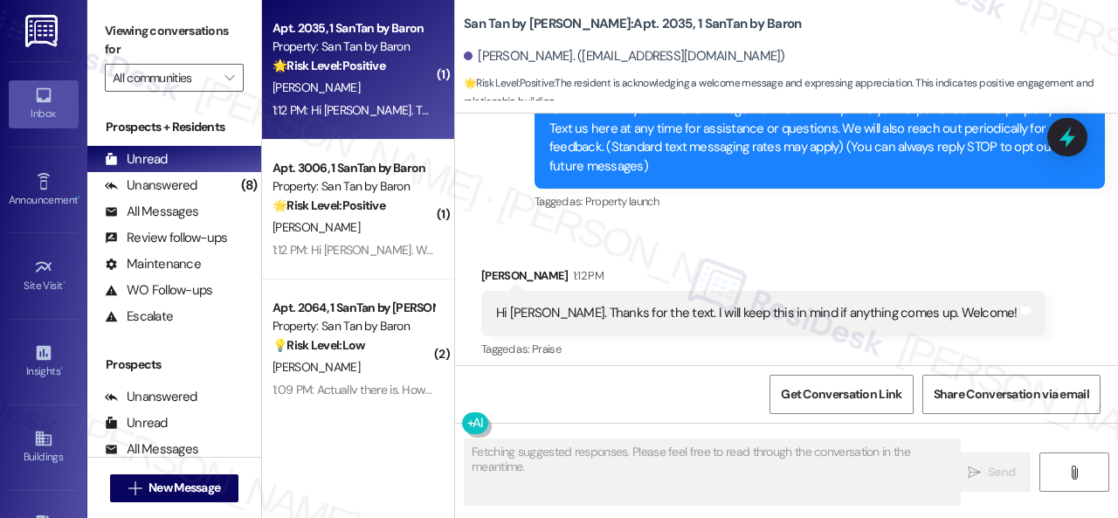
scroll to position [234, 0]
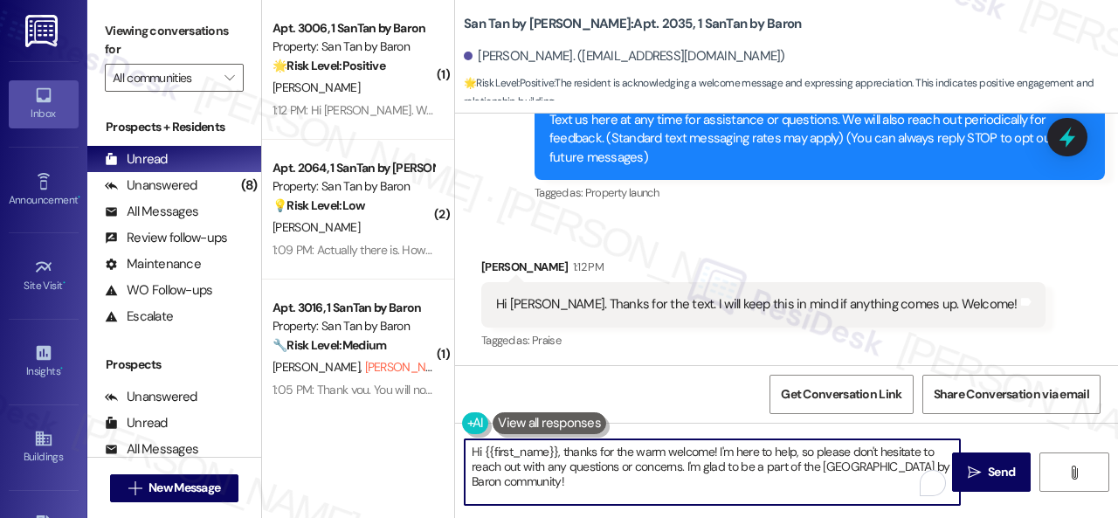
drag, startPoint x: 552, startPoint y: 476, endPoint x: 404, endPoint y: 432, distance: 154.8
click at [404, 432] on div "( 1 ) Apt. 3006, 1 SanTan by Baron Property: San Tan by Baron 🌟 Risk Level: Pos…" at bounding box center [690, 259] width 856 height 518
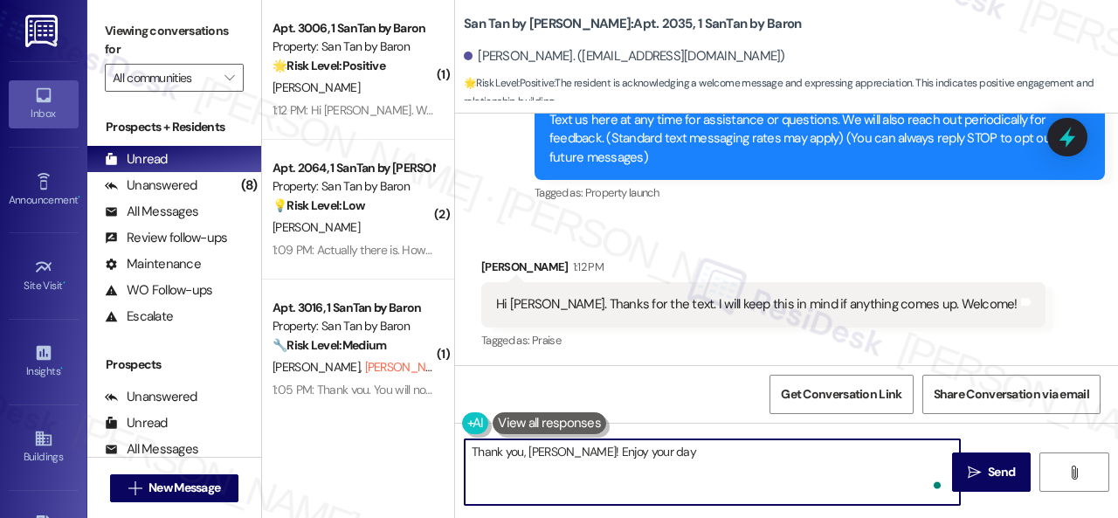
type textarea "Thank you, [PERSON_NAME]! Enjoy your day!"
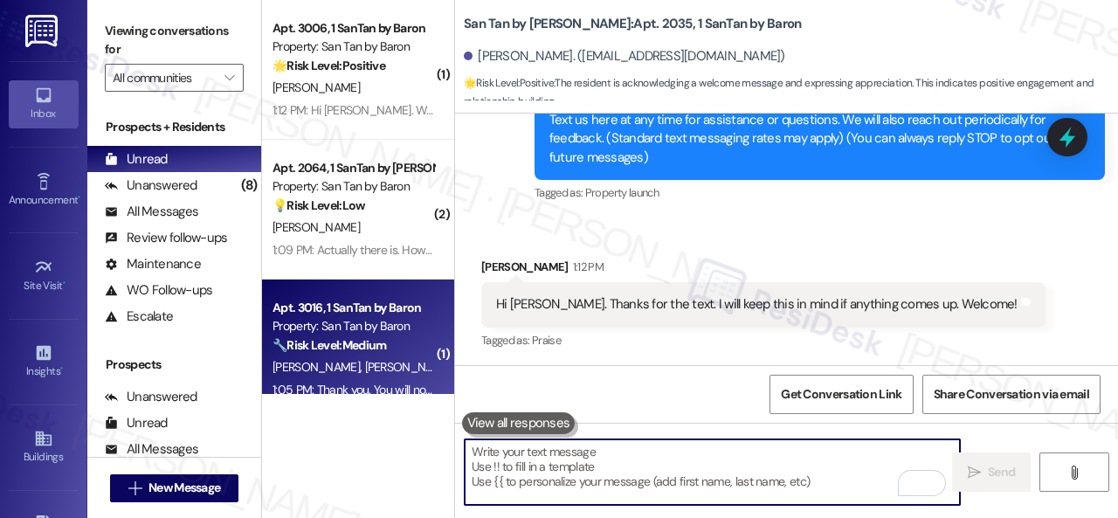
click at [369, 363] on span "[PERSON_NAME] (Opted Out)" at bounding box center [439, 367] width 149 height 16
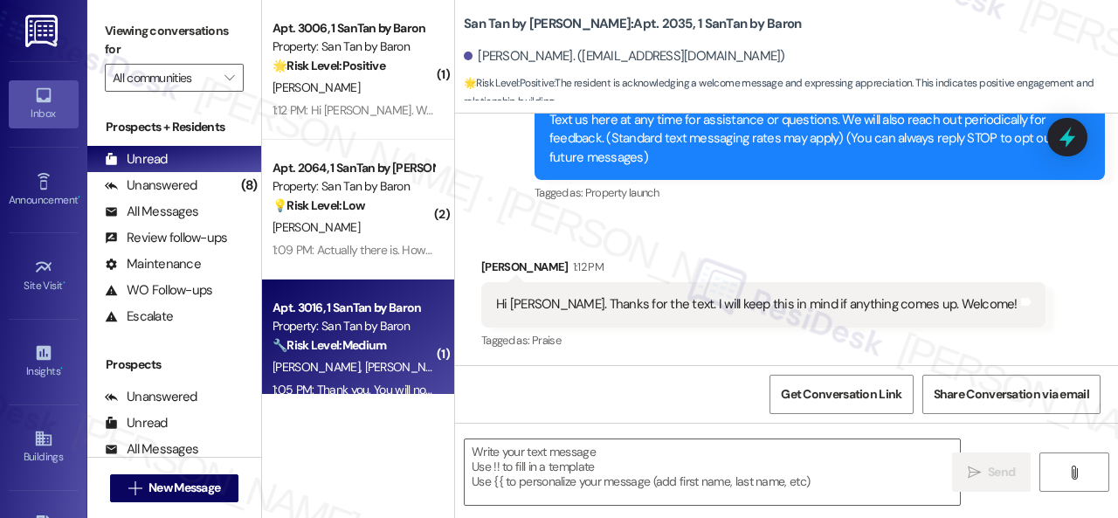
type textarea "Fetching suggested responses. Please feel free to read through the conversation…"
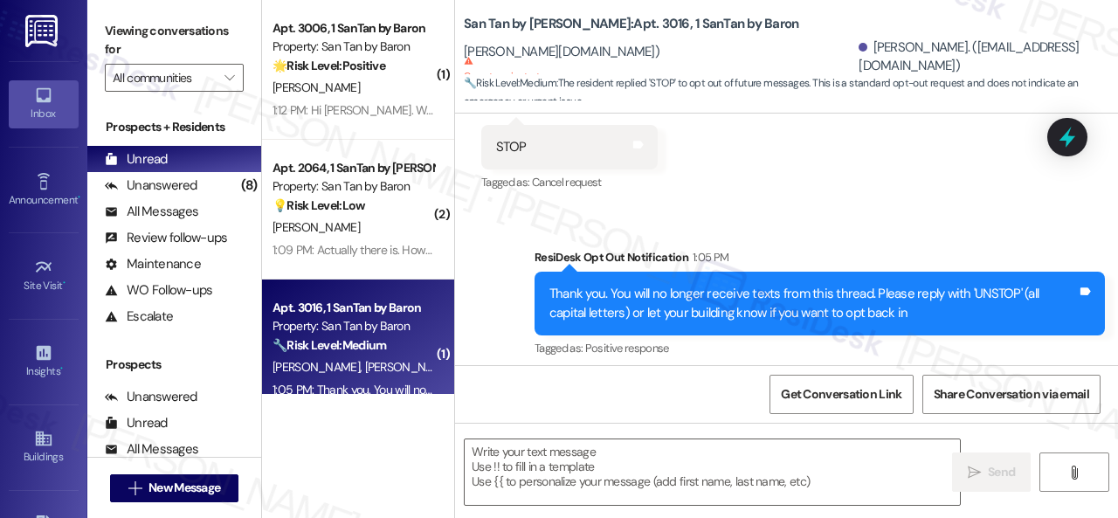
scroll to position [454, 0]
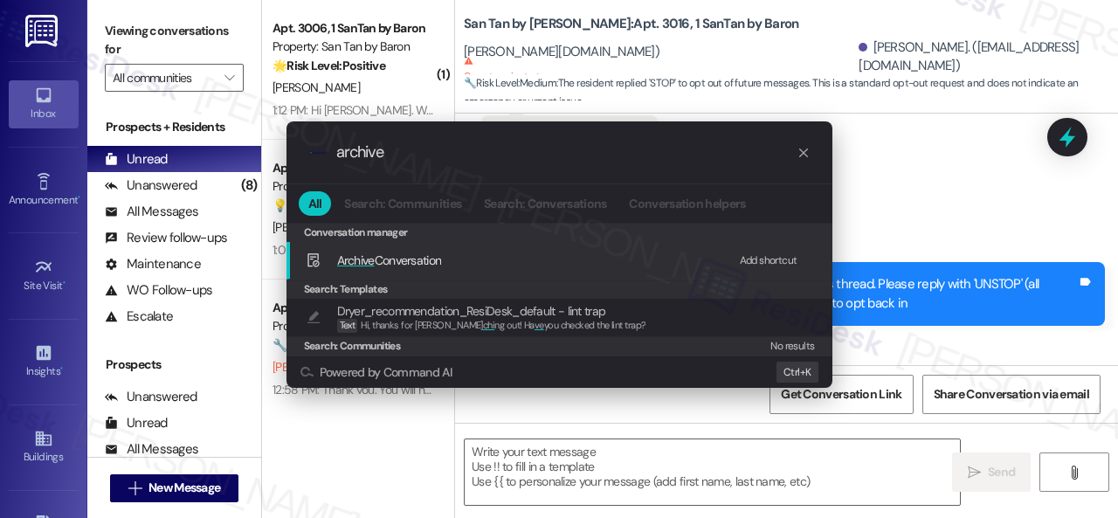
type input "archive"
click at [747, 259] on div "Add shortcut" at bounding box center [769, 261] width 58 height 18
click at [418, 255] on span "Archive Conversation" at bounding box center [389, 260] width 105 height 16
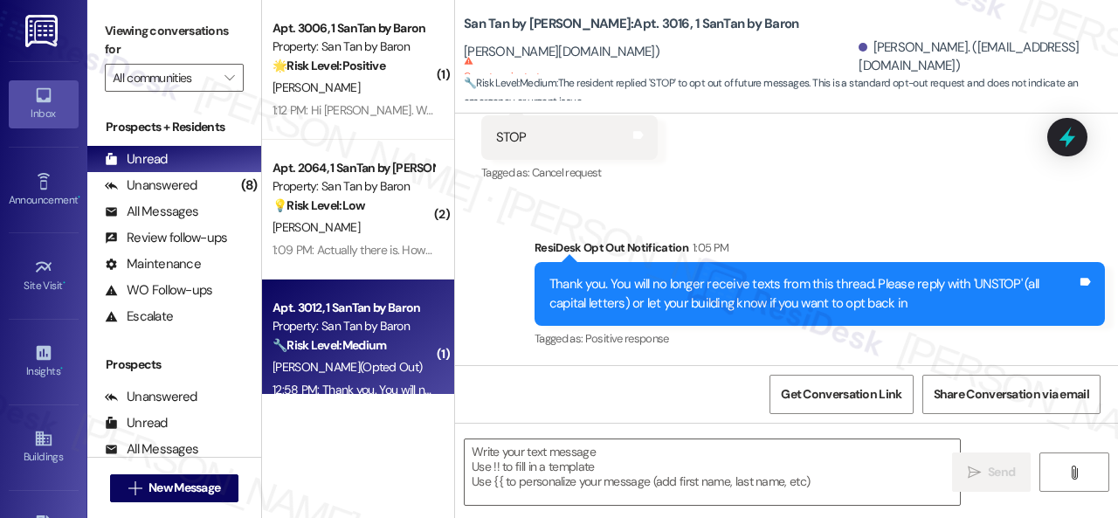
click at [374, 373] on span "[PERSON_NAME] (Opted Out)" at bounding box center [347, 367] width 149 height 16
type textarea "Fetching suggested responses. Please feel free to read through the conversation…"
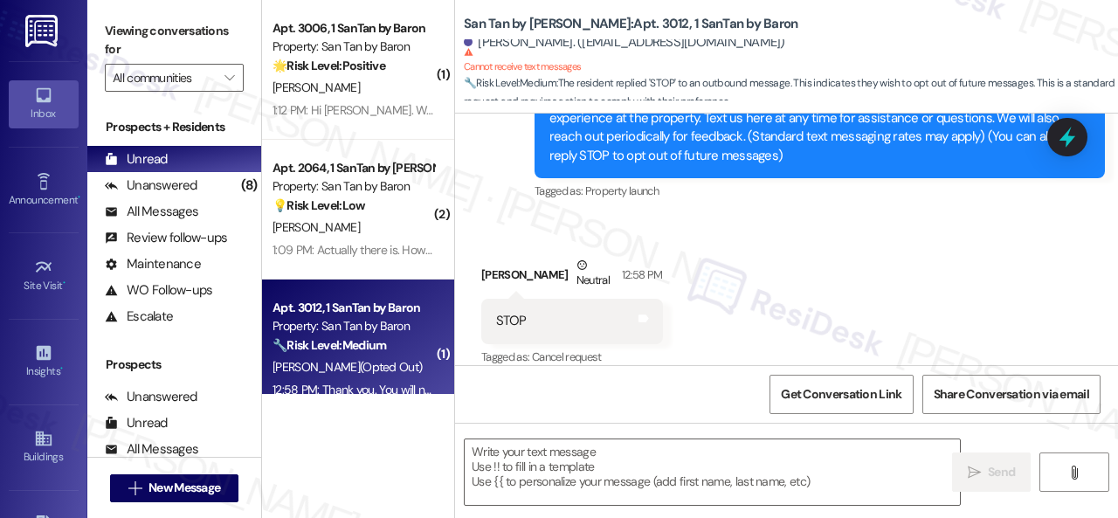
type textarea "Fetching suggested responses. Please feel free to read through the conversation…"
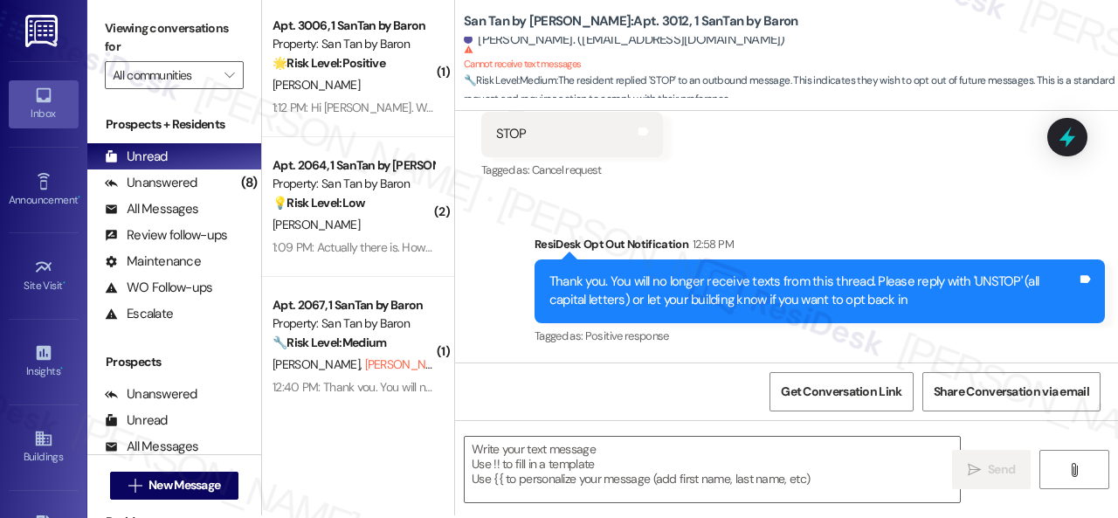
scroll to position [5, 0]
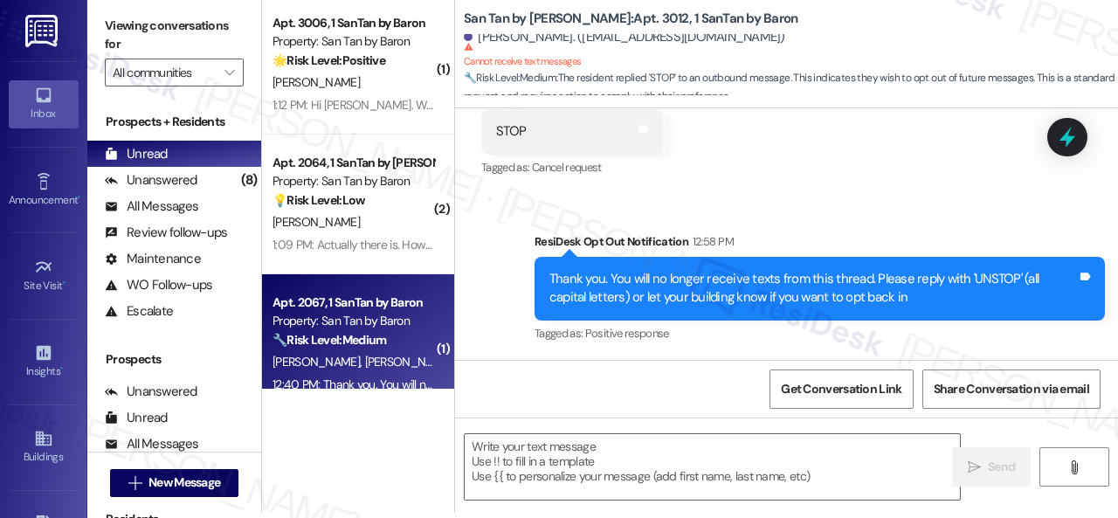
click at [393, 356] on span "[PERSON_NAME] (Opted Out)" at bounding box center [439, 362] width 149 height 16
type textarea "Fetching suggested responses. Please feel free to read through the conversation…"
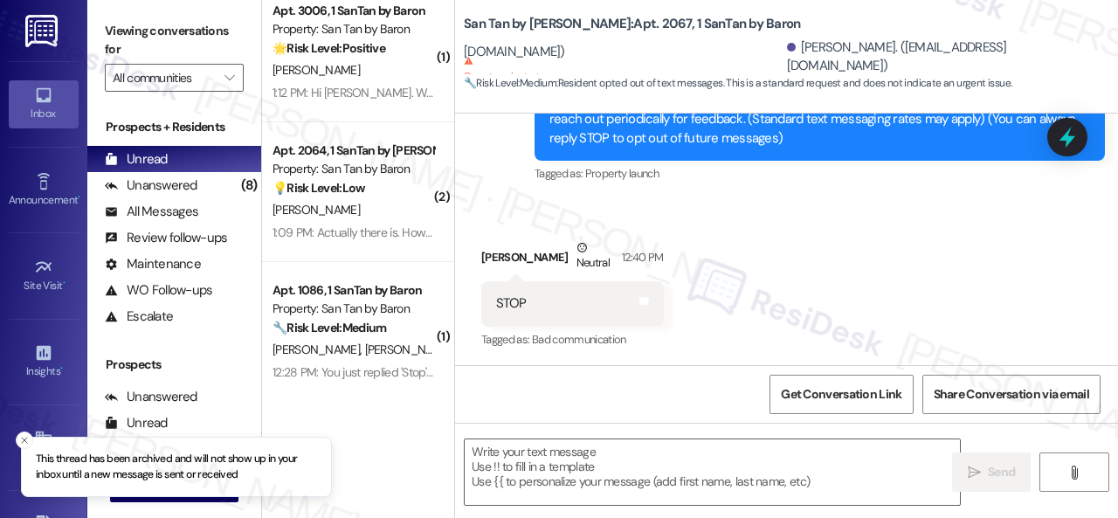
scroll to position [24, 0]
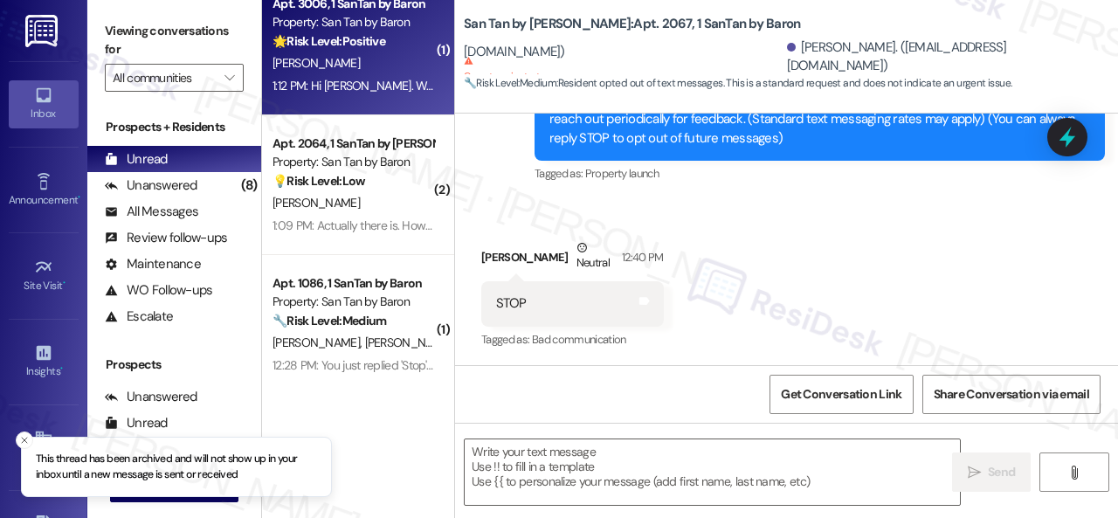
click at [355, 52] on div "Apt. 3006, 1 SanTan by Baron Property: San Tan by Baron 🌟 Risk Level: Positive …" at bounding box center [353, 22] width 165 height 59
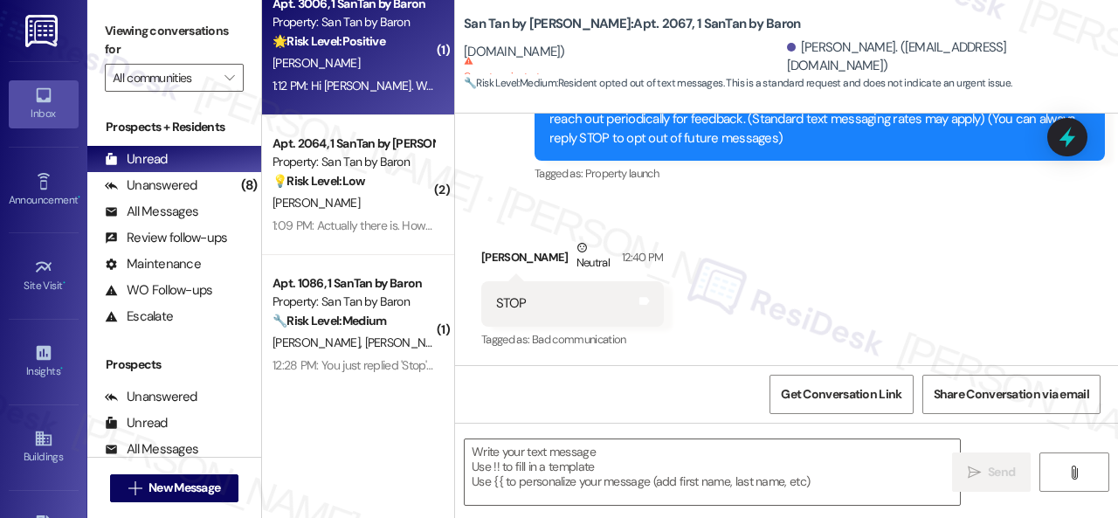
type textarea "Fetching suggested responses. Please feel free to read through the conversation…"
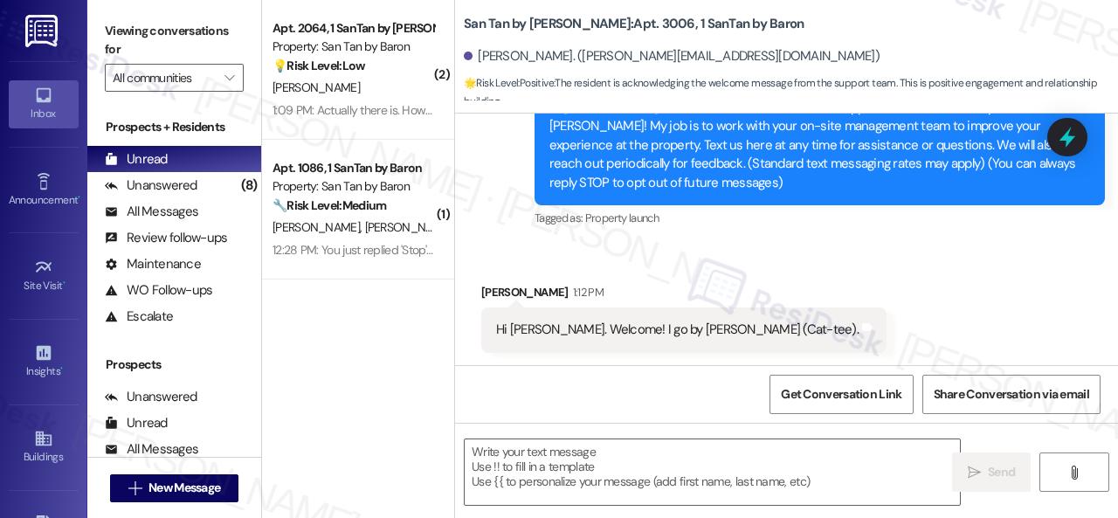
scroll to position [0, 0]
click at [566, 473] on textarea at bounding box center [712, 472] width 495 height 66
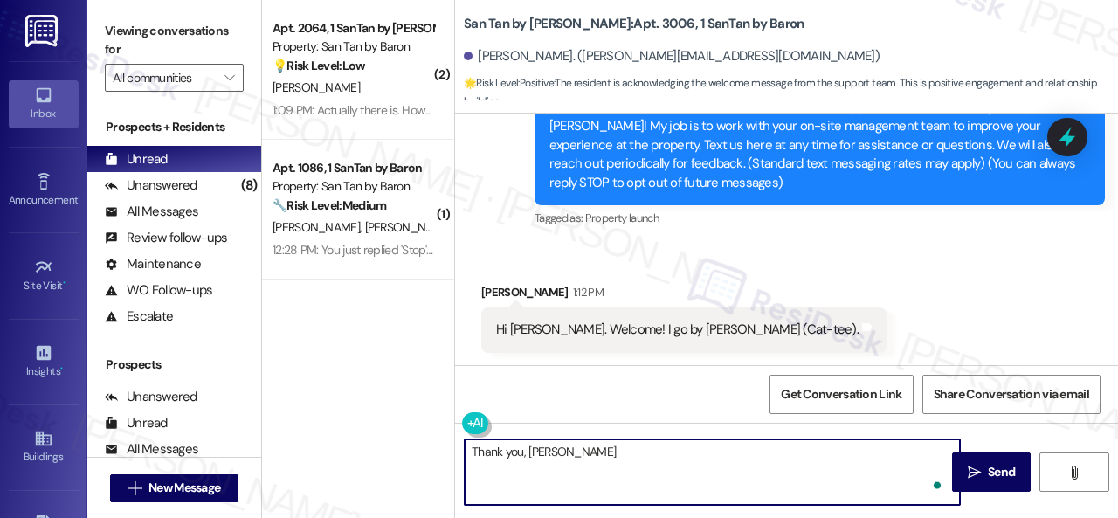
type textarea "Thank you, [PERSON_NAME]!"
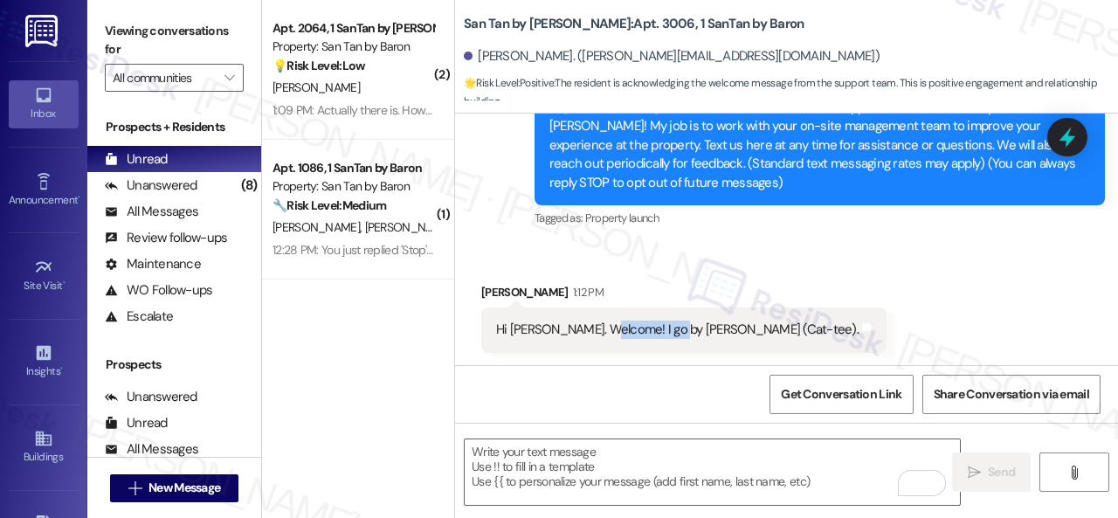
drag, startPoint x: 602, startPoint y: 331, endPoint x: 667, endPoint y: 332, distance: 65.5
click at [667, 332] on div "Hi [PERSON_NAME]. Welcome! I go by [PERSON_NAME] (Cat-tee)." at bounding box center [677, 330] width 363 height 18
copy div "I go by [PERSON_NAME]"
click at [862, 280] on div "Received via SMS [PERSON_NAME] 1:12 PM Hi [PERSON_NAME]. Welcome! I go by [PERS…" at bounding box center [786, 304] width 663 height 121
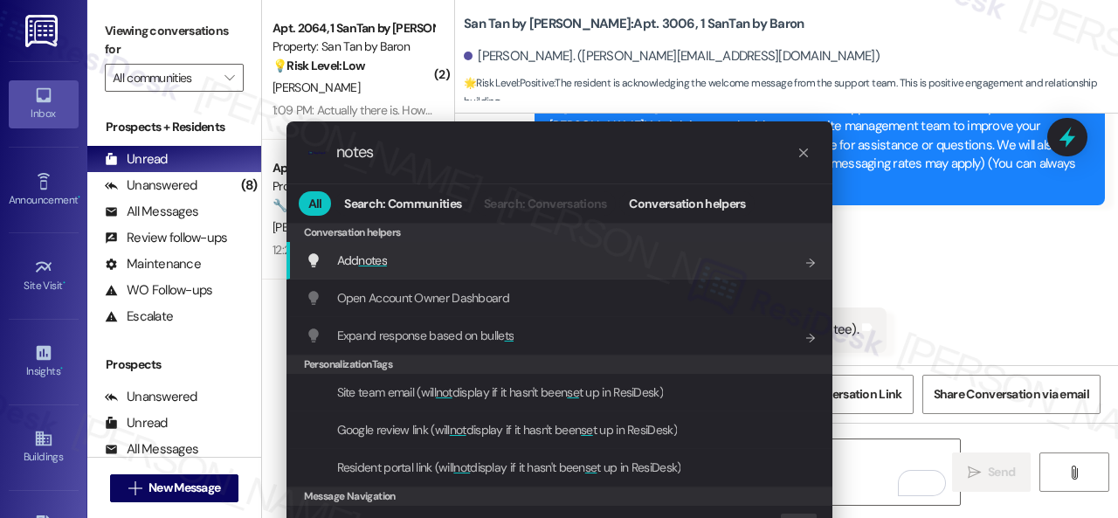
type input "notes"
click at [372, 265] on span "notes" at bounding box center [372, 260] width 29 height 16
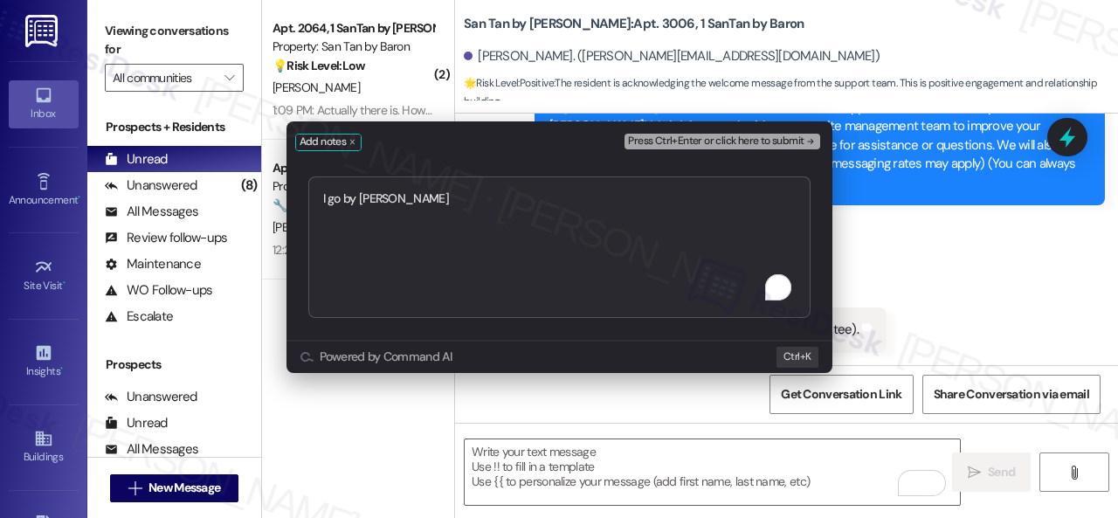
type textarea "I go by [PERSON_NAME]"
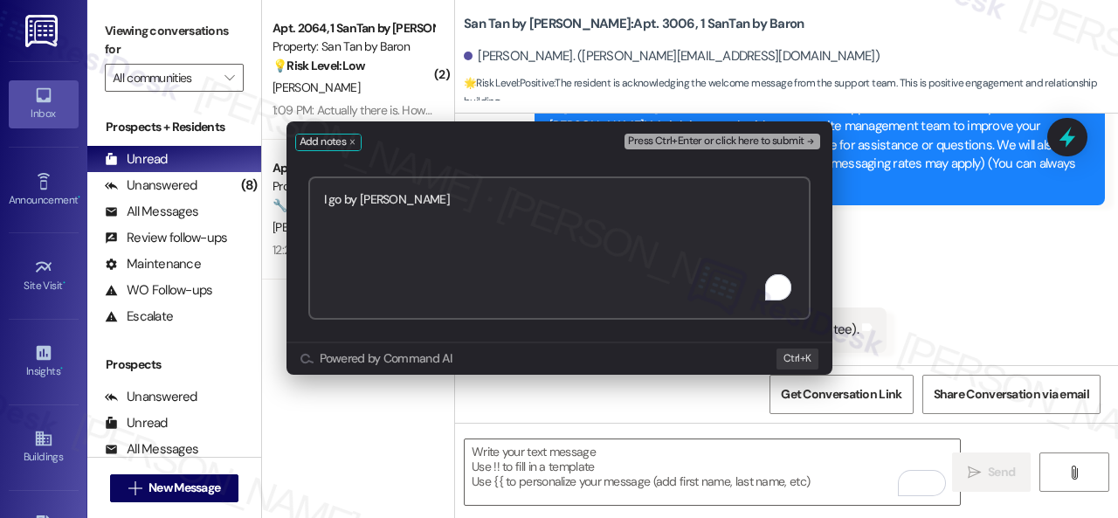
click at [735, 141] on span "Press Ctrl+Enter or click here to submit" at bounding box center [716, 141] width 176 height 12
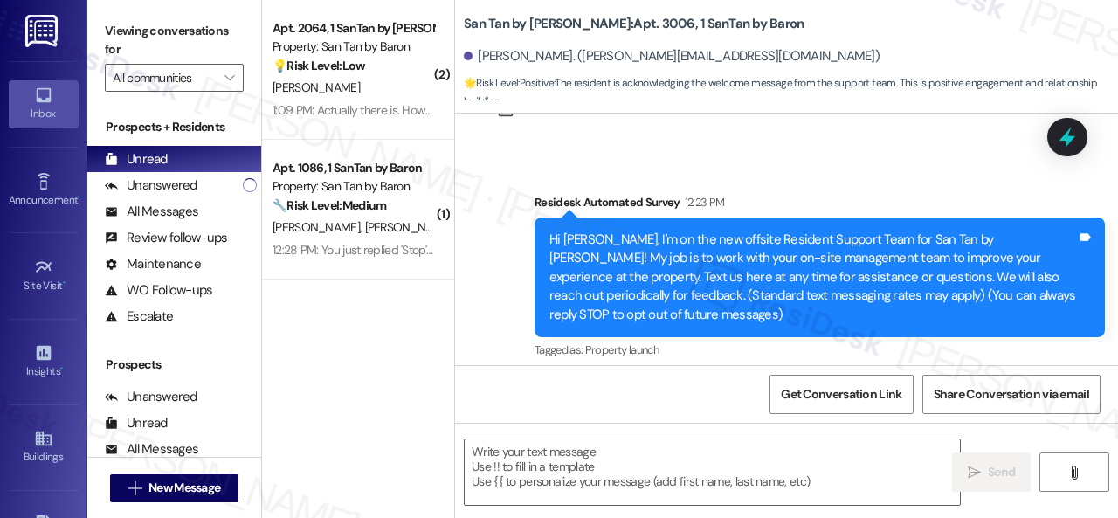
type textarea "Fetching suggested responses. Please feel free to read through the conversation…"
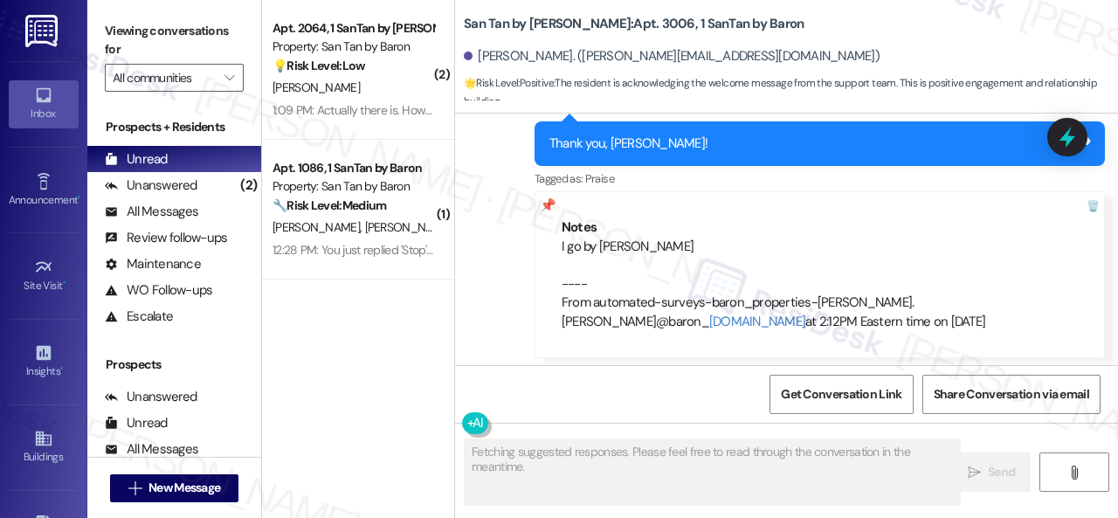
scroll to position [523, 0]
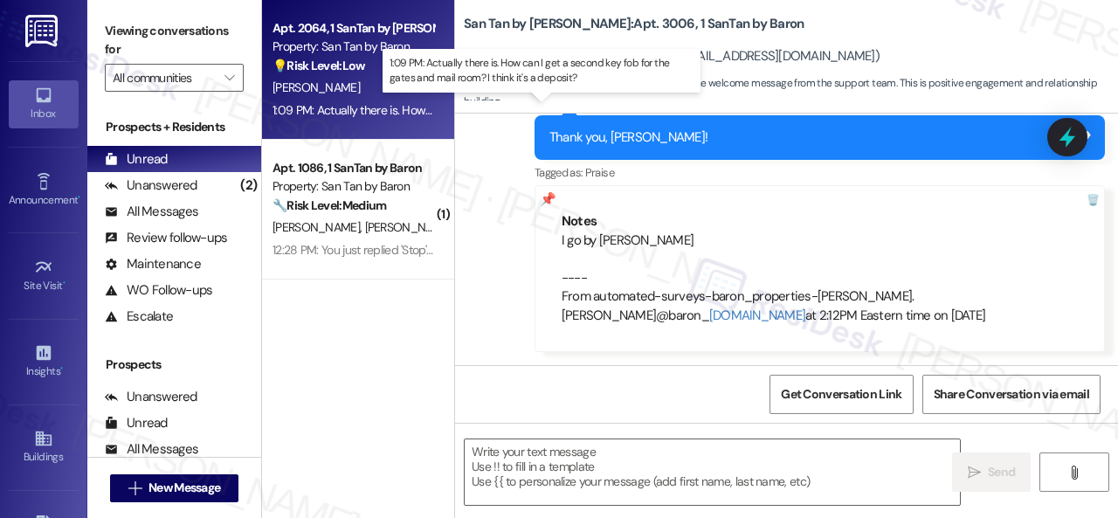
click at [374, 104] on div "1:09 PM: Actually there is. How can I get a second key fob for the gates and ma…" at bounding box center [544, 110] width 542 height 16
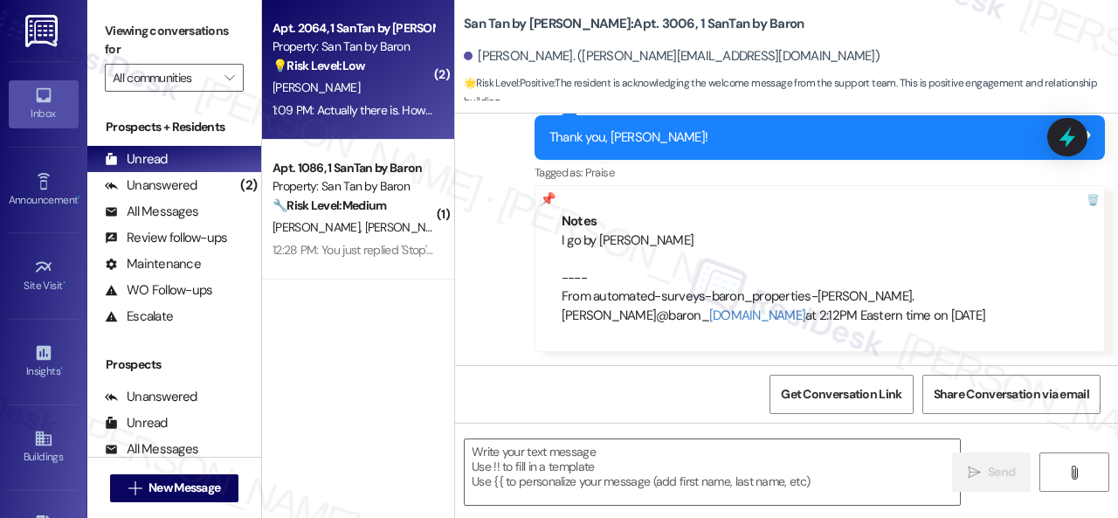
type textarea "Fetching suggested responses. Please feel free to read through the conversation…"
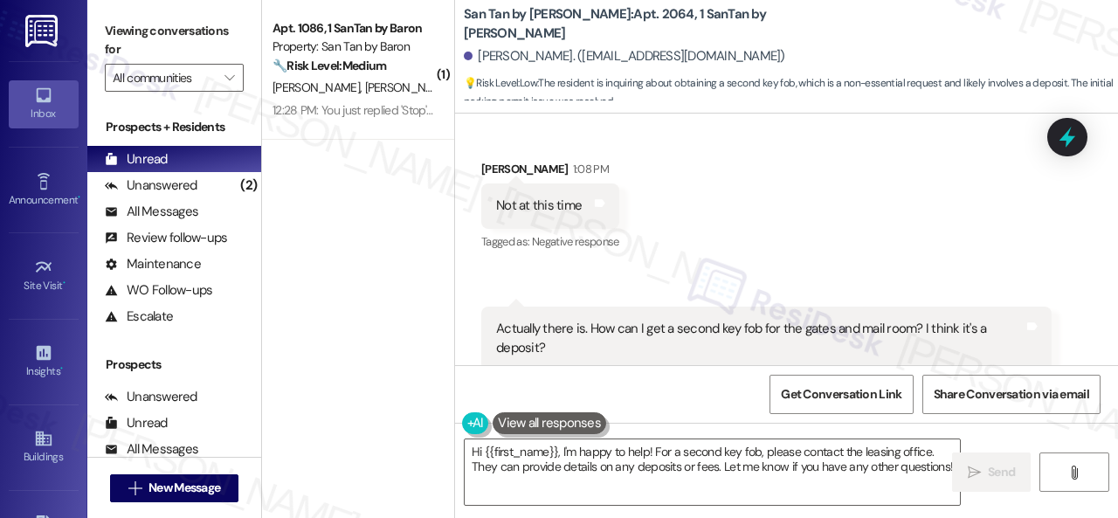
scroll to position [1242, 0]
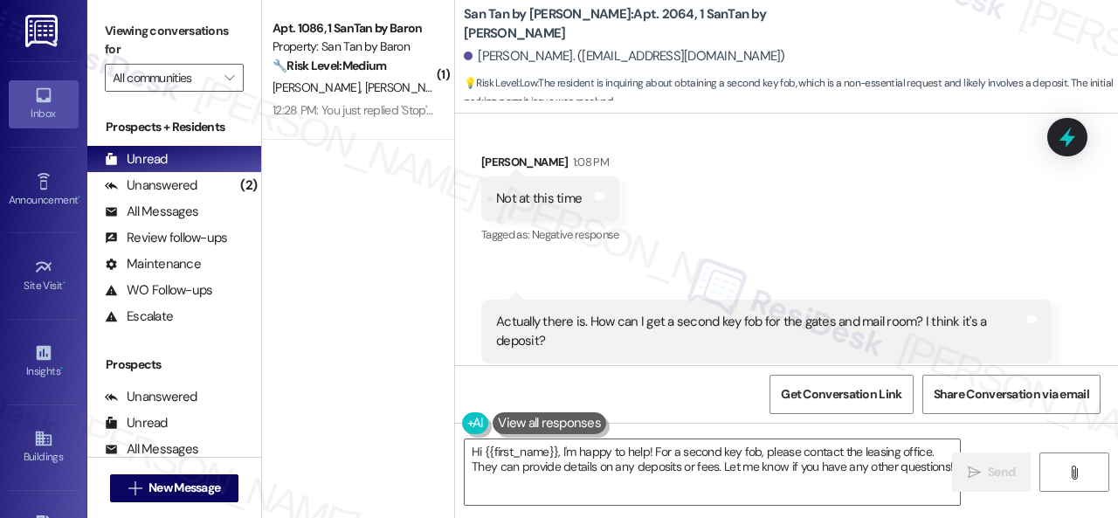
drag, startPoint x: 842, startPoint y: 198, endPoint x: 849, endPoint y: 232, distance: 34.8
click at [842, 198] on div "Received via SMS [PERSON_NAME] 1:08 PM Not at this time Tags and notes Tagged a…" at bounding box center [786, 284] width 663 height 341
click at [907, 467] on textarea "Hi {{first_name}}, I'm happy to help! For a second key fob, please contact the …" at bounding box center [712, 472] width 495 height 66
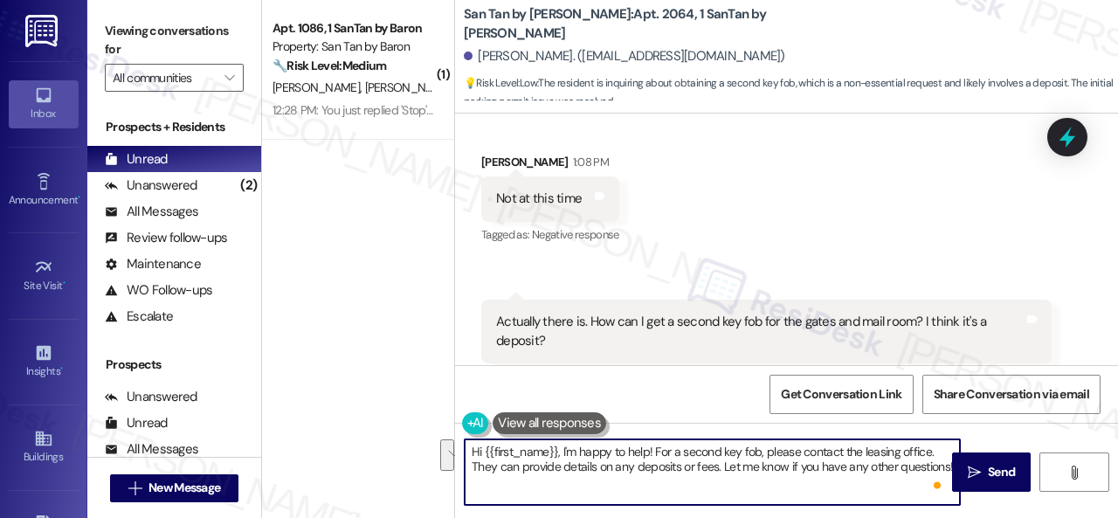
paste textarea "I will forward your inquiry to the site team and get back to you as soon as I r…"
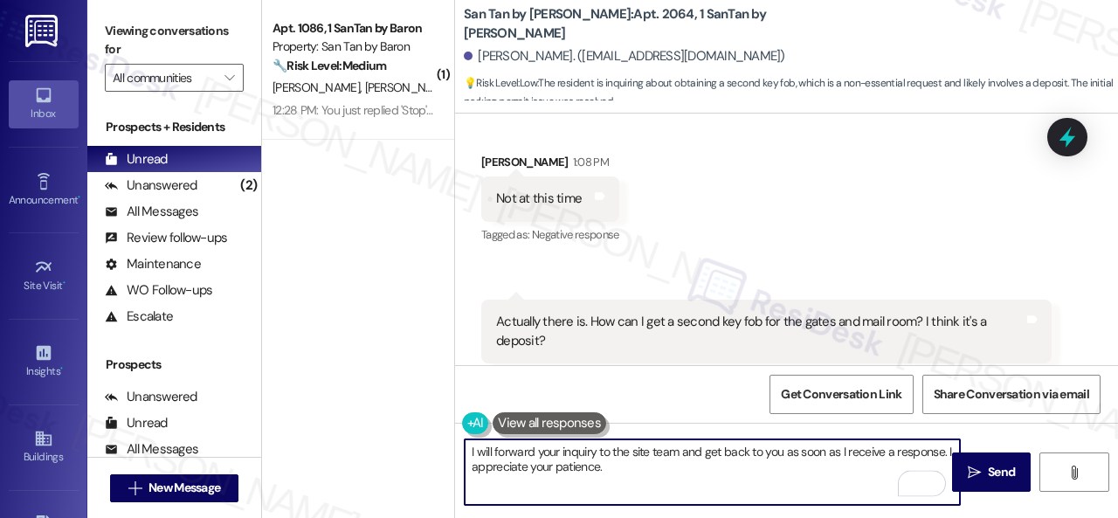
click at [599, 454] on textarea "I will forward your inquiry to the site team and get back to you as soon as I r…" at bounding box center [712, 472] width 495 height 66
type textarea "I will forward your inquiry about an extra key fob to the site team and get bac…"
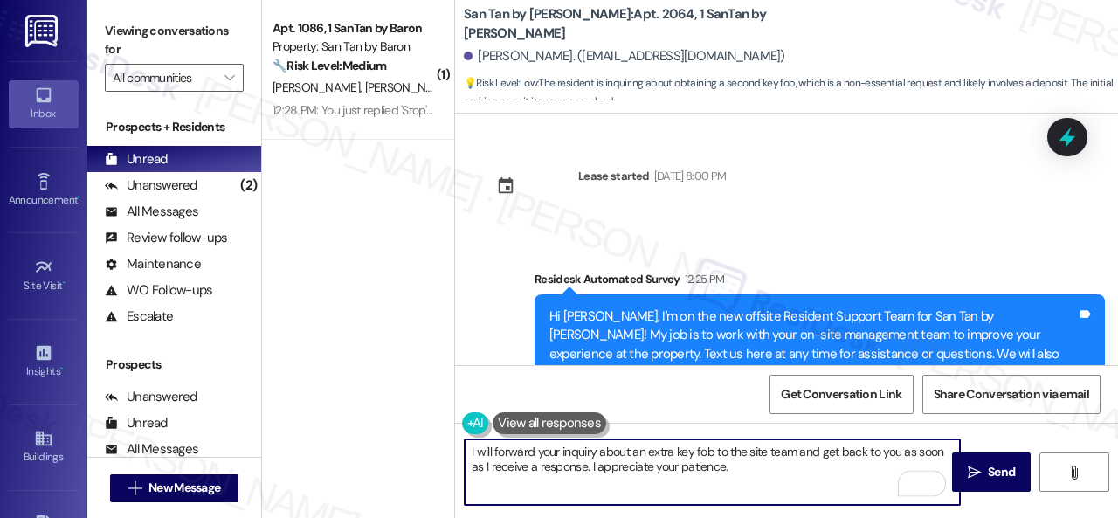
scroll to position [1242, 0]
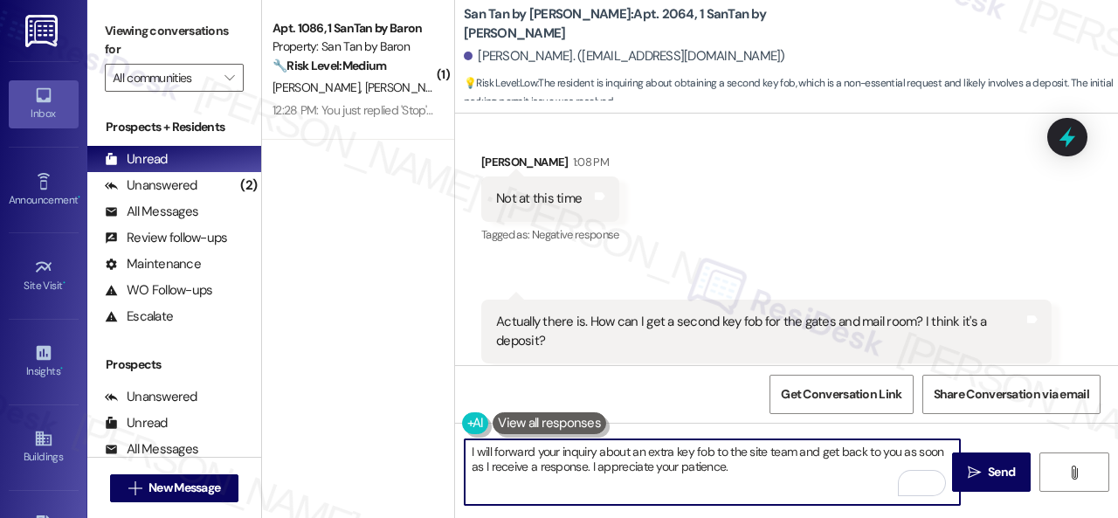
click at [711, 453] on textarea "I will forward your inquiry about an extra key fob to the site team and get bac…" at bounding box center [712, 472] width 495 height 66
click at [475, 468] on textarea "I will forward your inquiry about an extra key fob for the gates and mail room …" at bounding box center [712, 472] width 495 height 66
click at [707, 467] on textarea "I will forward your inquiry about an extra key fob for the gates and mail room …" at bounding box center [712, 472] width 495 height 66
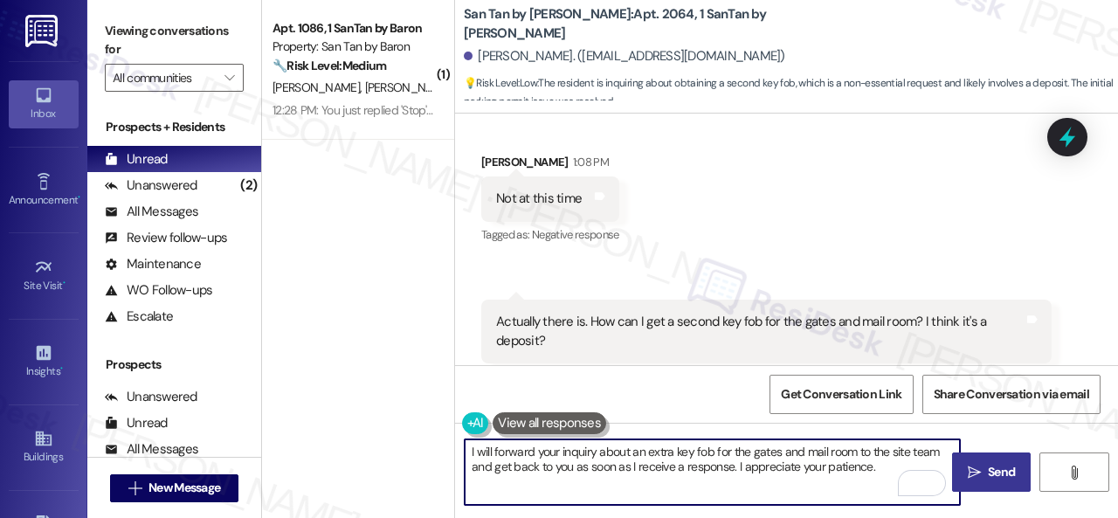
type textarea "I will forward your inquiry about an extra key fob for the gates and mail room …"
click at [985, 473] on span "Send" at bounding box center [1002, 472] width 34 height 18
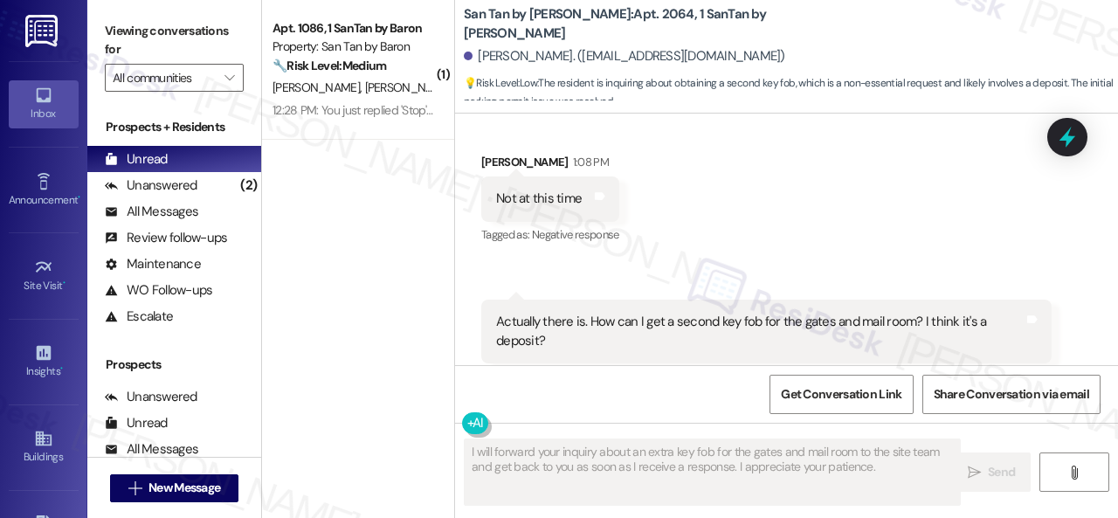
scroll to position [1330, 0]
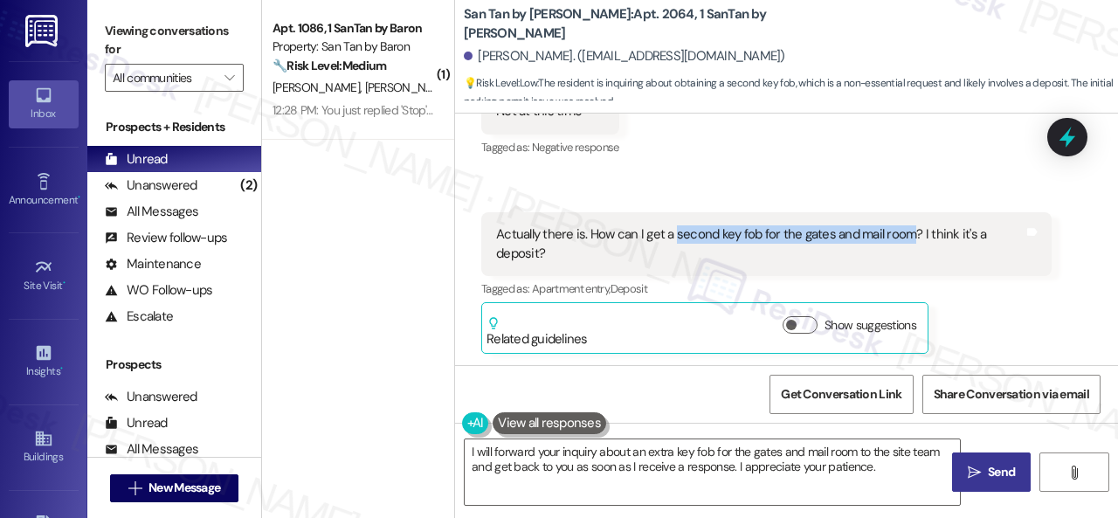
drag, startPoint x: 672, startPoint y: 235, endPoint x: 908, endPoint y: 241, distance: 236.0
click at [908, 241] on div "Actually there is. How can I get a second key fob for the gates and mail room? …" at bounding box center [760, 244] width 528 height 38
copy div "second key fob for the gates and mail room"
click at [776, 158] on div "Received via SMS [PERSON_NAME] 1:08 PM Not at this time Tags and notes Tagged a…" at bounding box center [786, 196] width 663 height 341
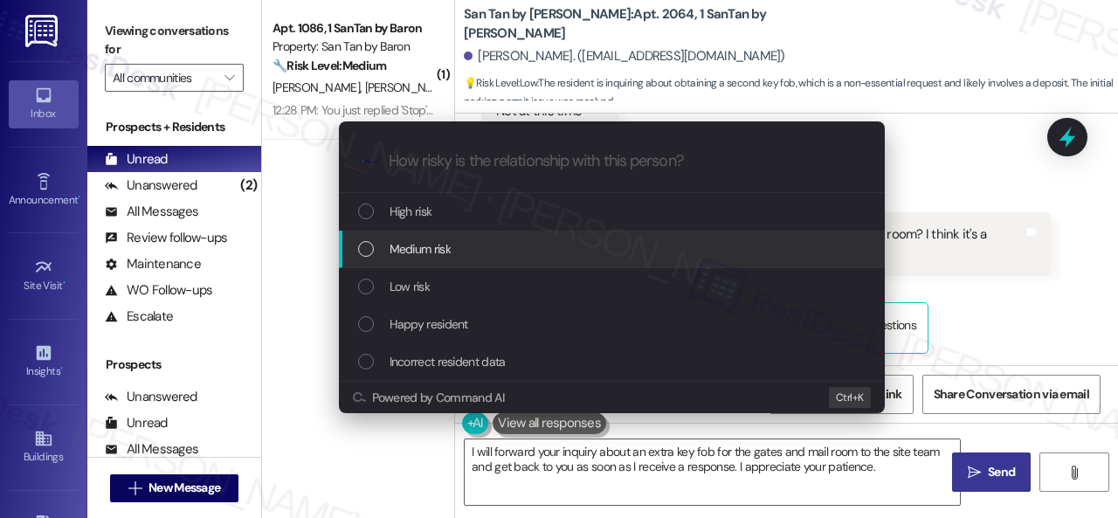
click at [404, 255] on span "Medium risk" at bounding box center [420, 248] width 61 height 19
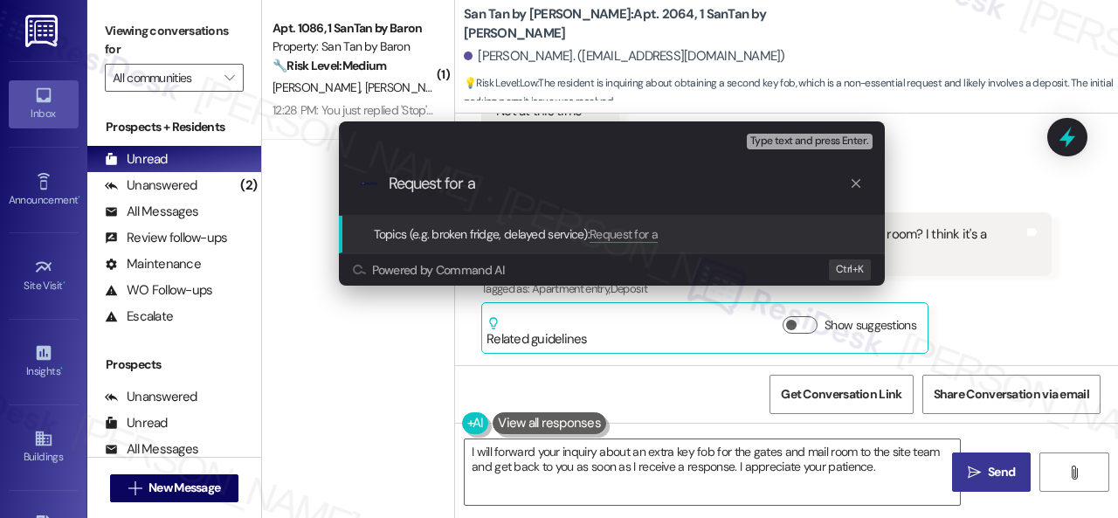
paste input "second key fob for the gates and mail room"
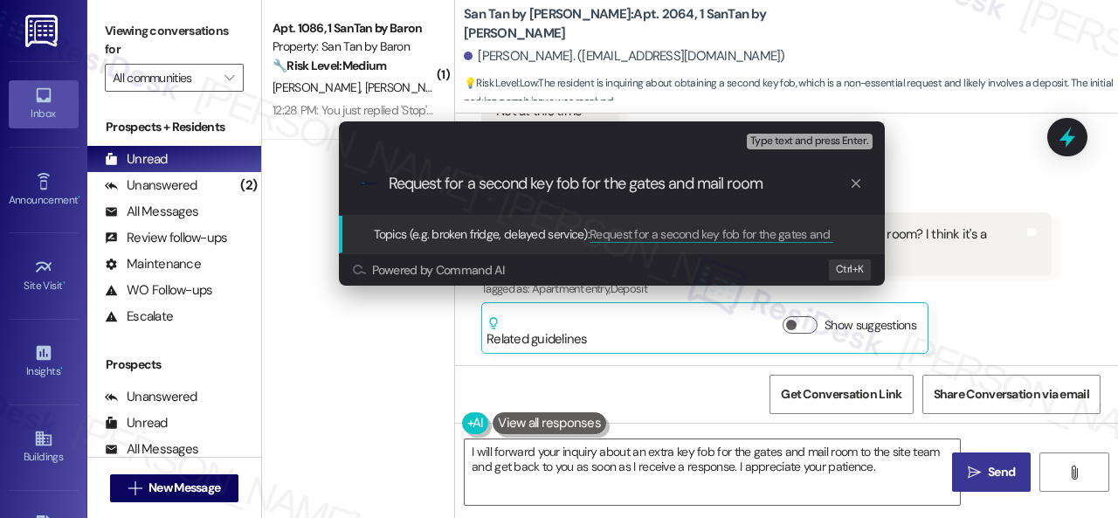
type input "Request for a second key fob for the gates and mail room."
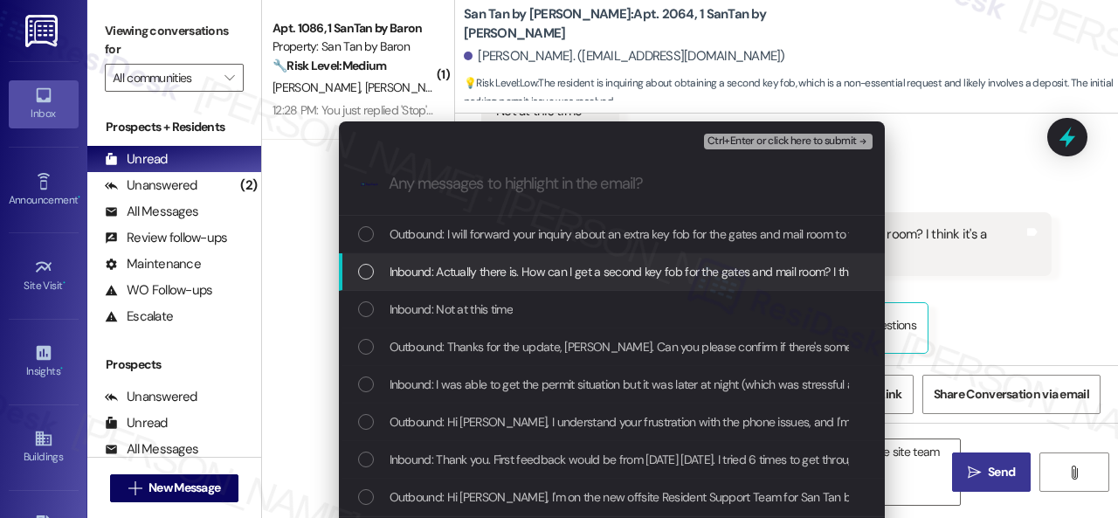
click at [401, 278] on span "Inbound: Actually there is. How can I get a second key fob for the gates and ma…" at bounding box center [662, 271] width 544 height 19
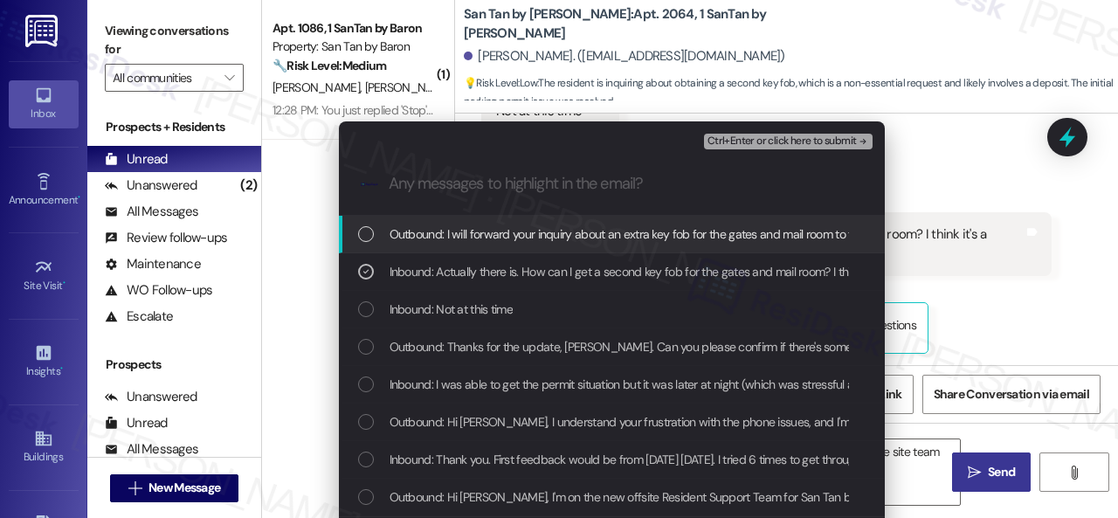
click at [752, 137] on span "Ctrl+Enter or click here to submit" at bounding box center [782, 141] width 149 height 12
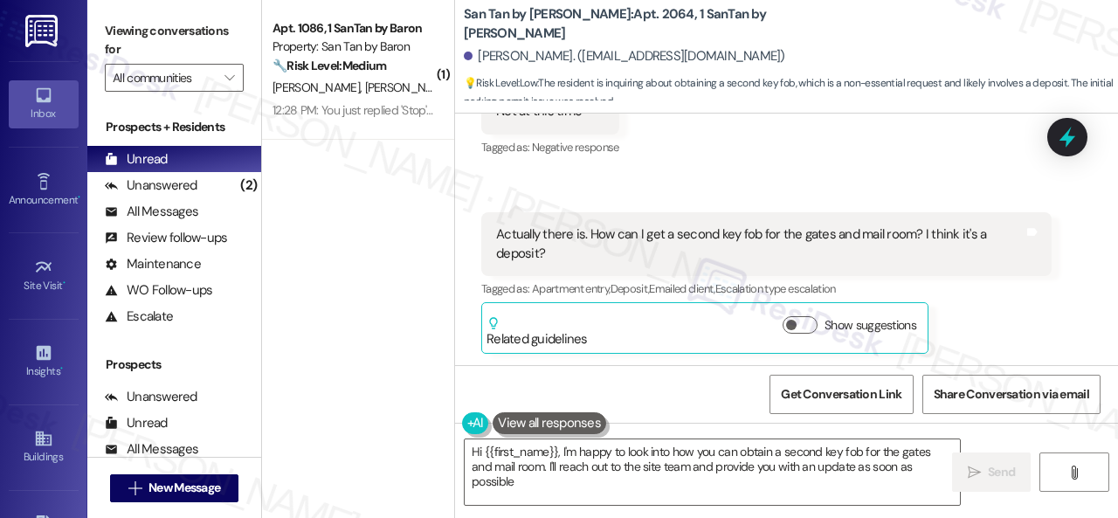
type textarea "Hi {{first_name}}, I'm happy to look into how you can obtain a second key fob f…"
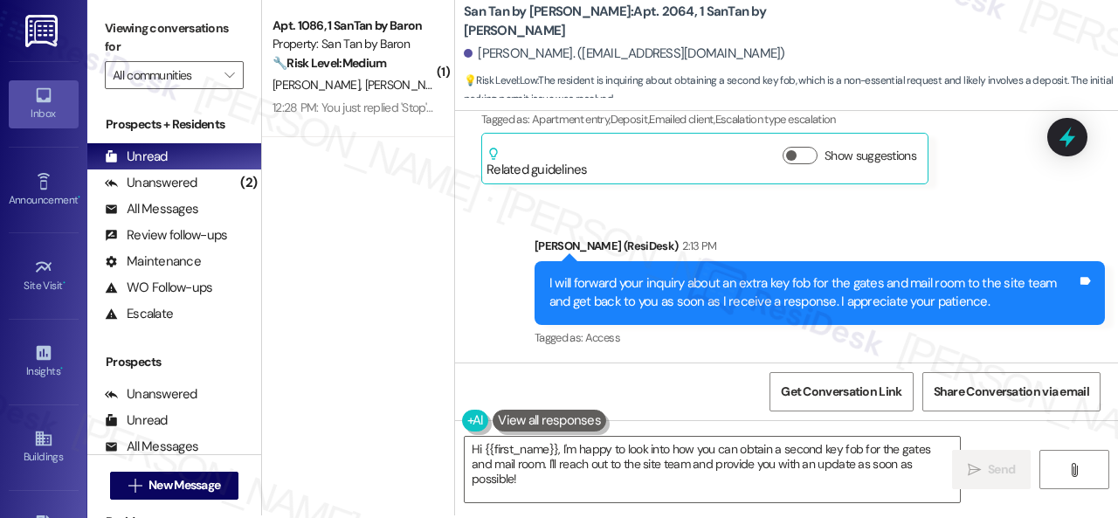
scroll to position [5, 0]
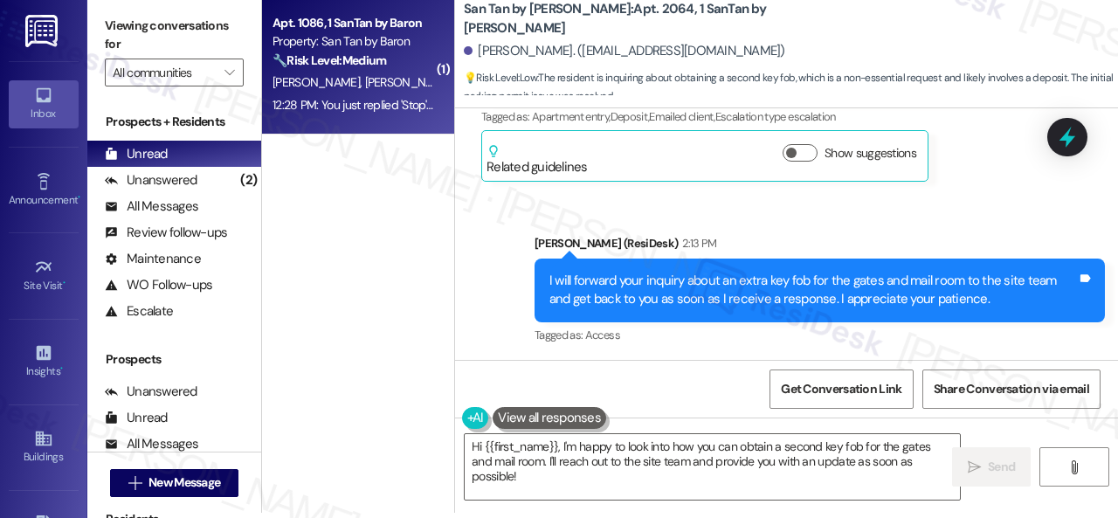
click at [376, 81] on span "[PERSON_NAME]" at bounding box center [411, 82] width 93 height 16
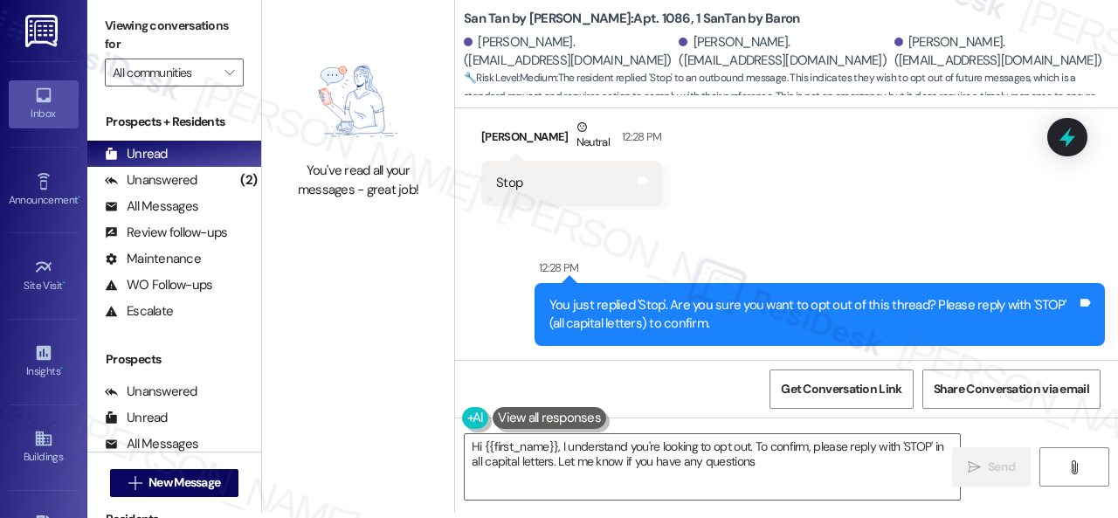
type textarea "Hi {{first_name}}, I understand you're looking to opt out. To confirm, please r…"
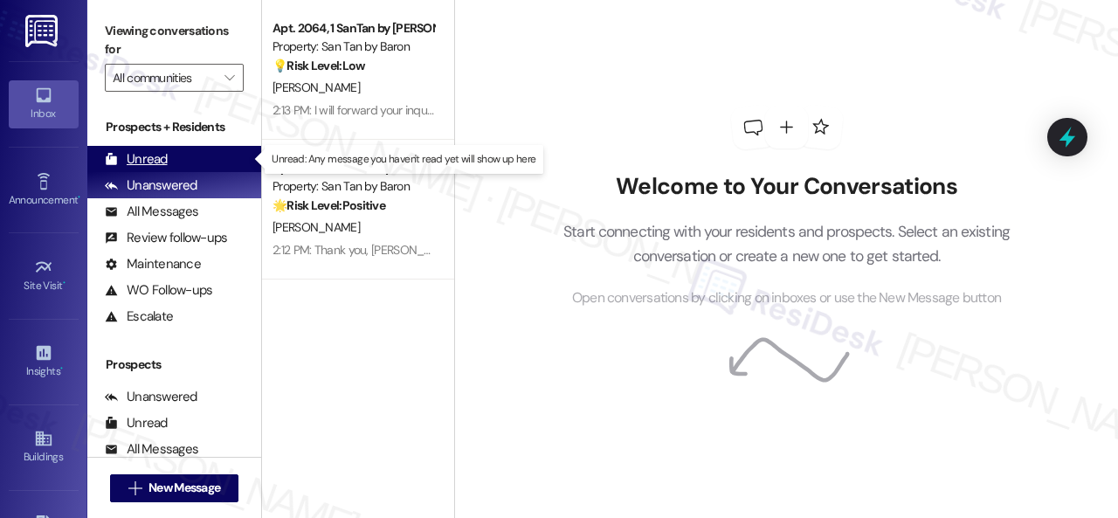
drag, startPoint x: 135, startPoint y: 162, endPoint x: 177, endPoint y: 149, distance: 44.5
click at [129, 162] on div "Unread" at bounding box center [136, 159] width 63 height 18
